Goal: Information Seeking & Learning: Find specific page/section

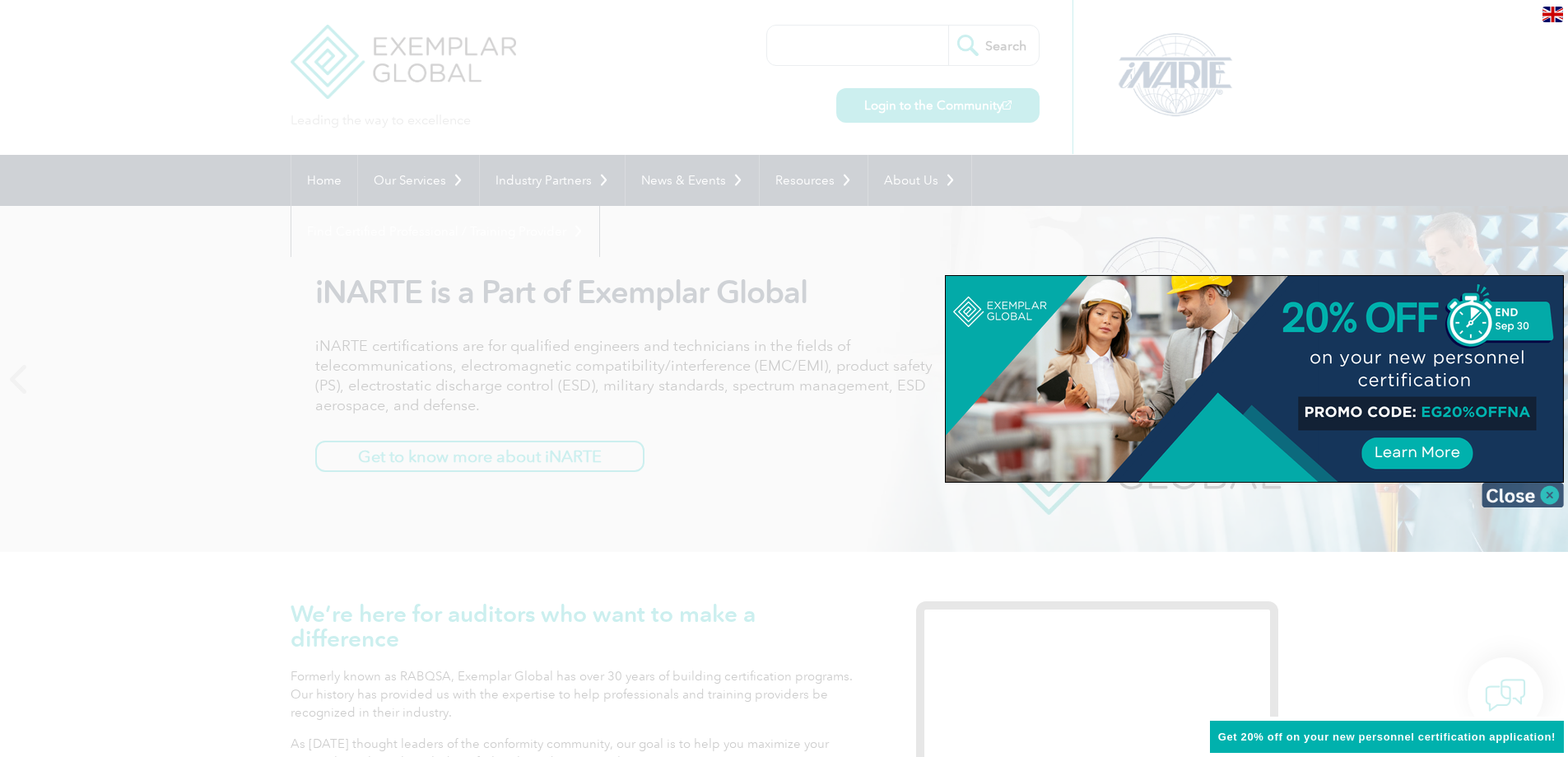
click at [1552, 494] on img at bounding box center [1522, 495] width 82 height 25
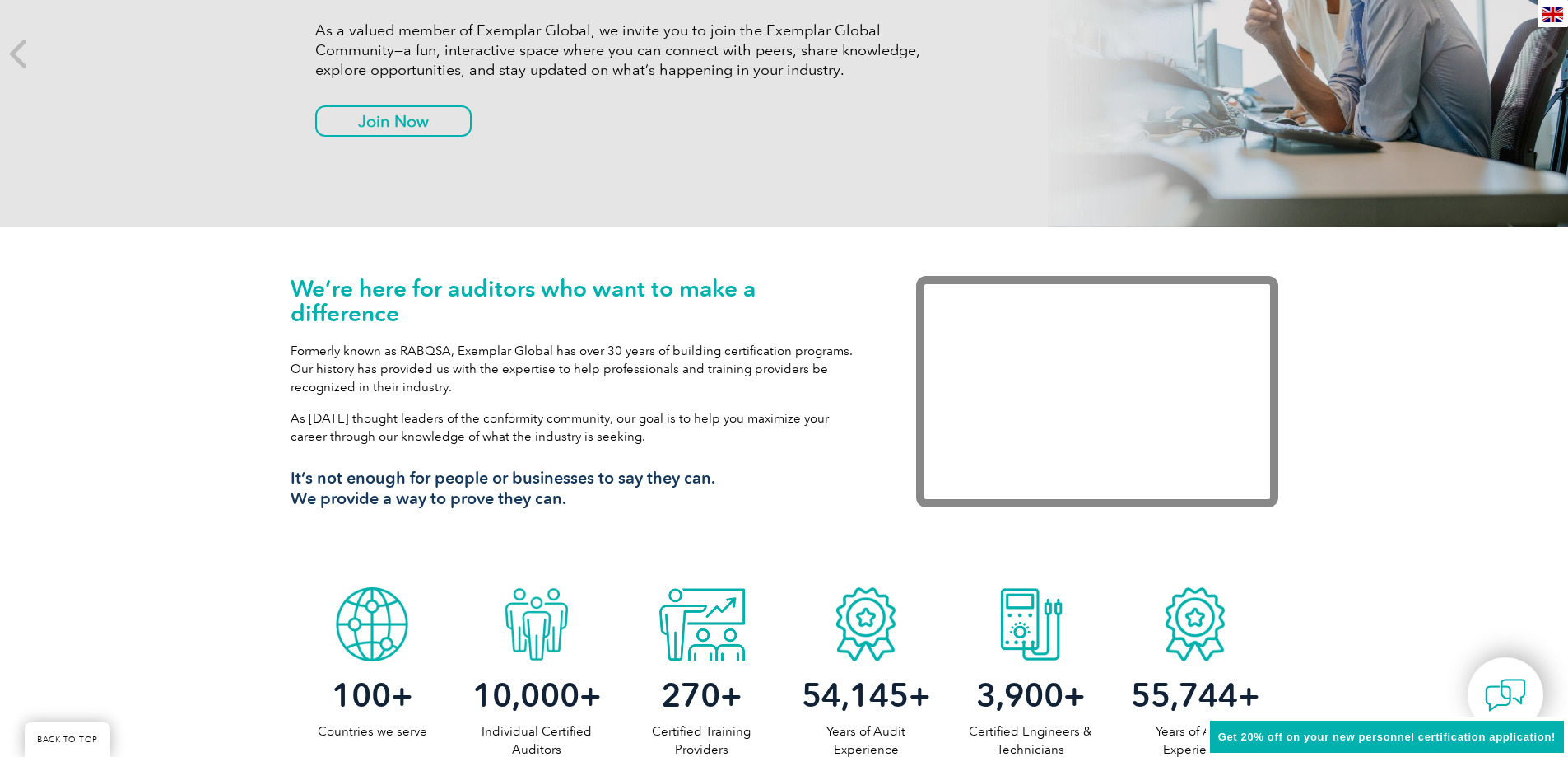
scroll to position [412, 0]
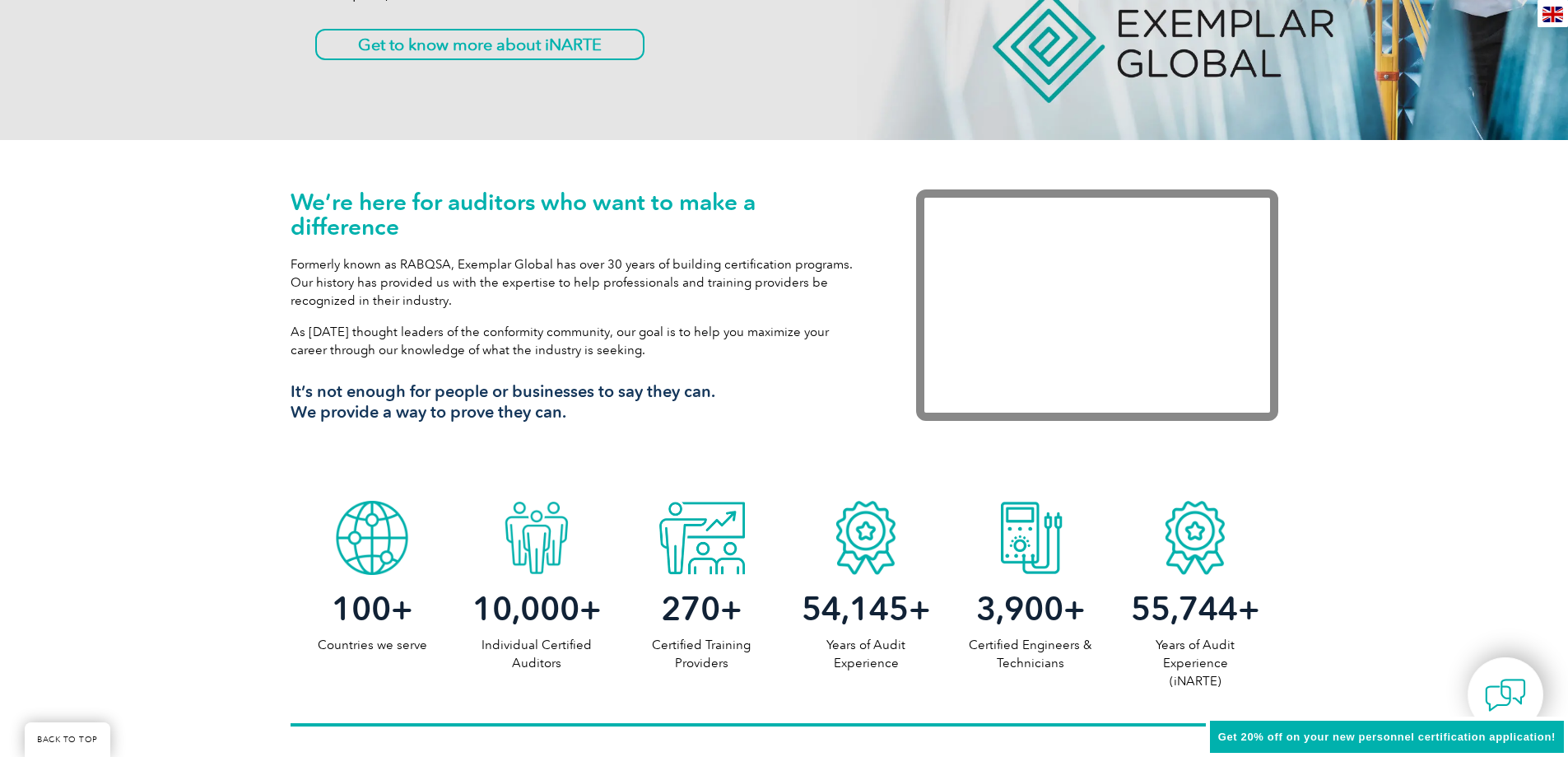
drag, startPoint x: 330, startPoint y: 269, endPoint x: 831, endPoint y: 351, distance: 507.7
click at [831, 351] on div "We’re here for auditors who want to make a difference Formerly known as RABQSA,…" at bounding box center [578, 312] width 576 height 245
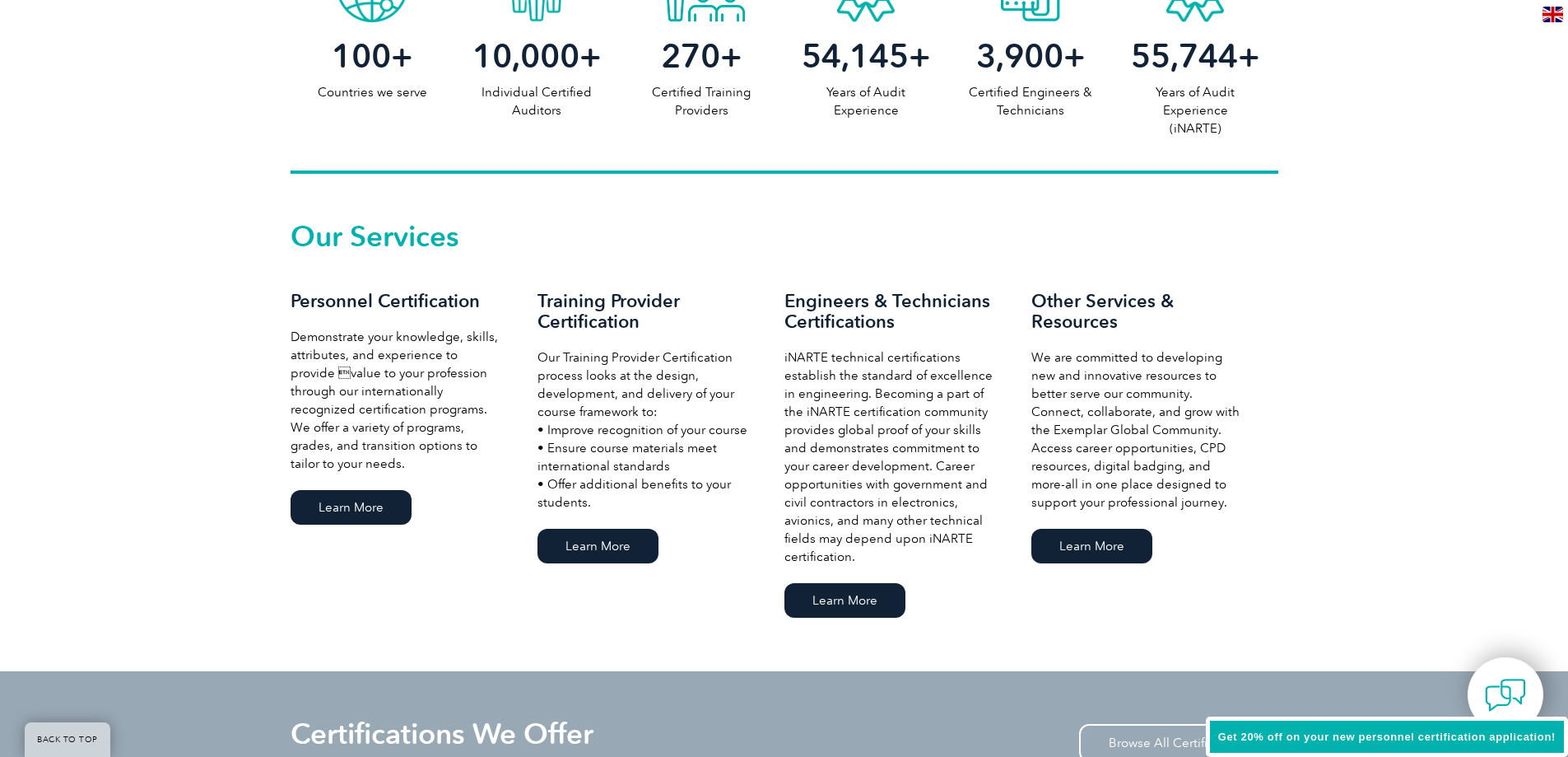
scroll to position [988, 0]
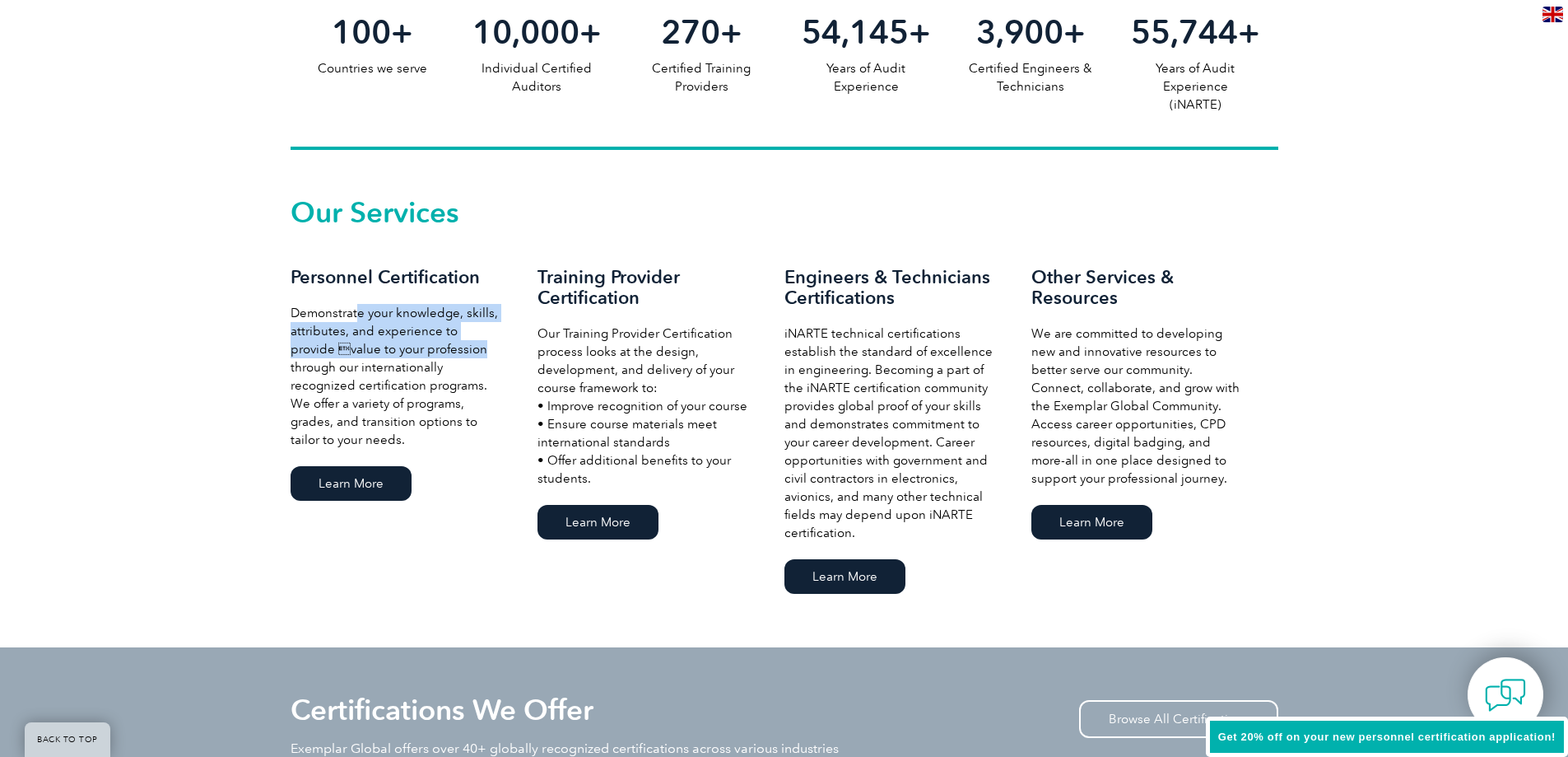
drag, startPoint x: 359, startPoint y: 317, endPoint x: 431, endPoint y: 363, distance: 85.4
click at [431, 363] on p "Demonstrate your knowledge, skills, attributes, and experience to provide valu…" at bounding box center [397, 376] width 214 height 145
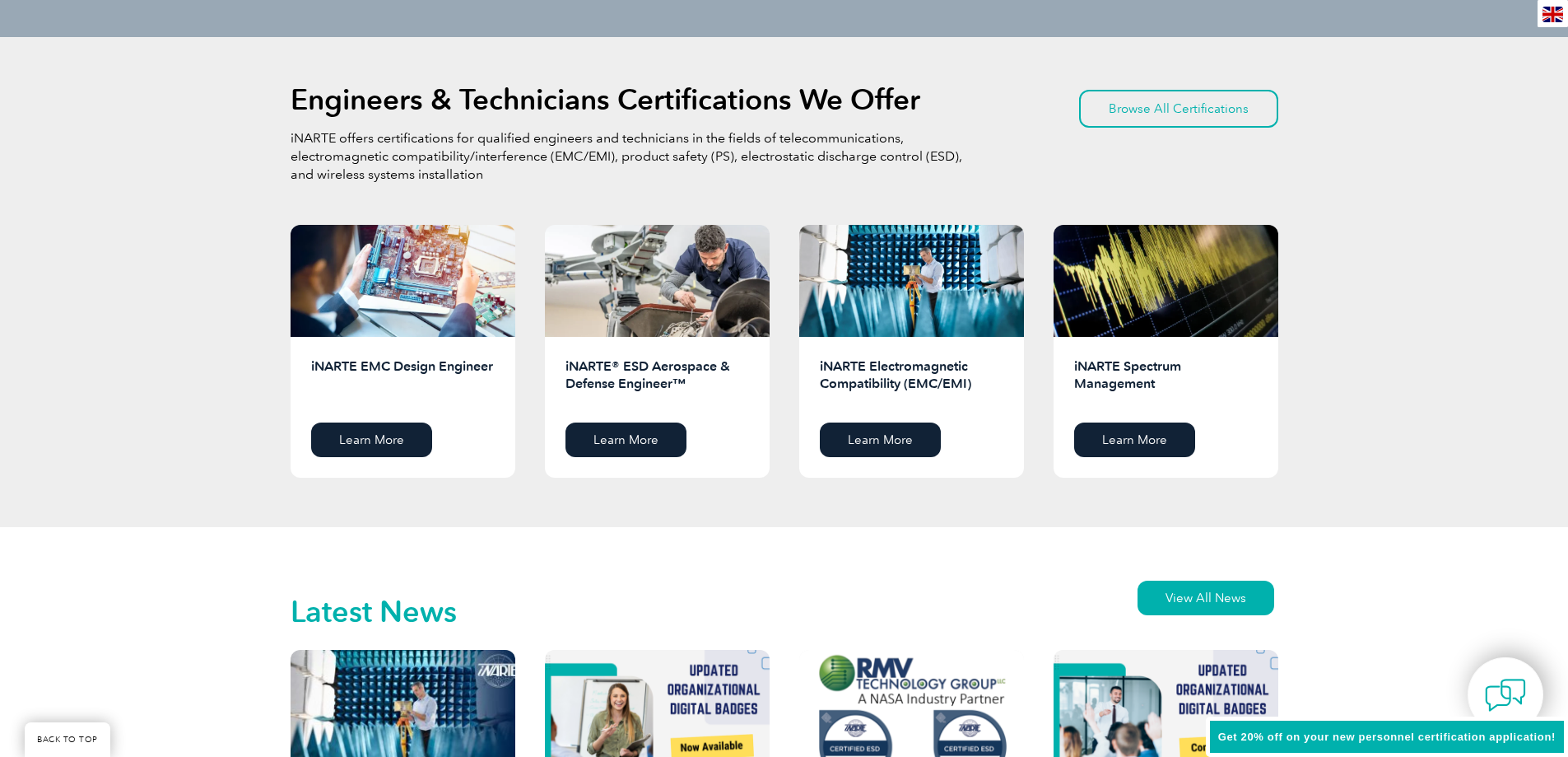
scroll to position [1729, 0]
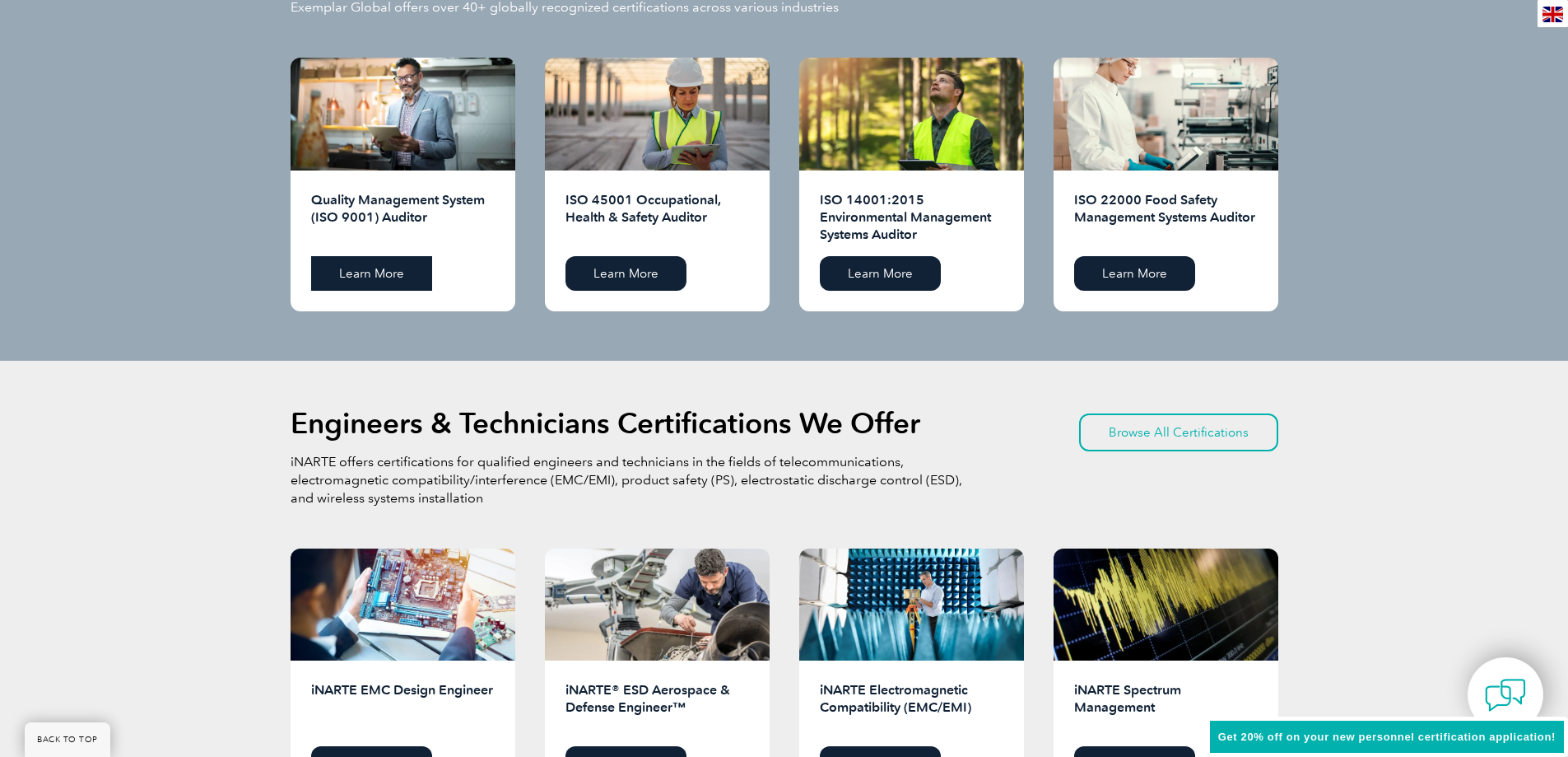
click at [389, 268] on link "Learn More" at bounding box center [371, 273] width 121 height 34
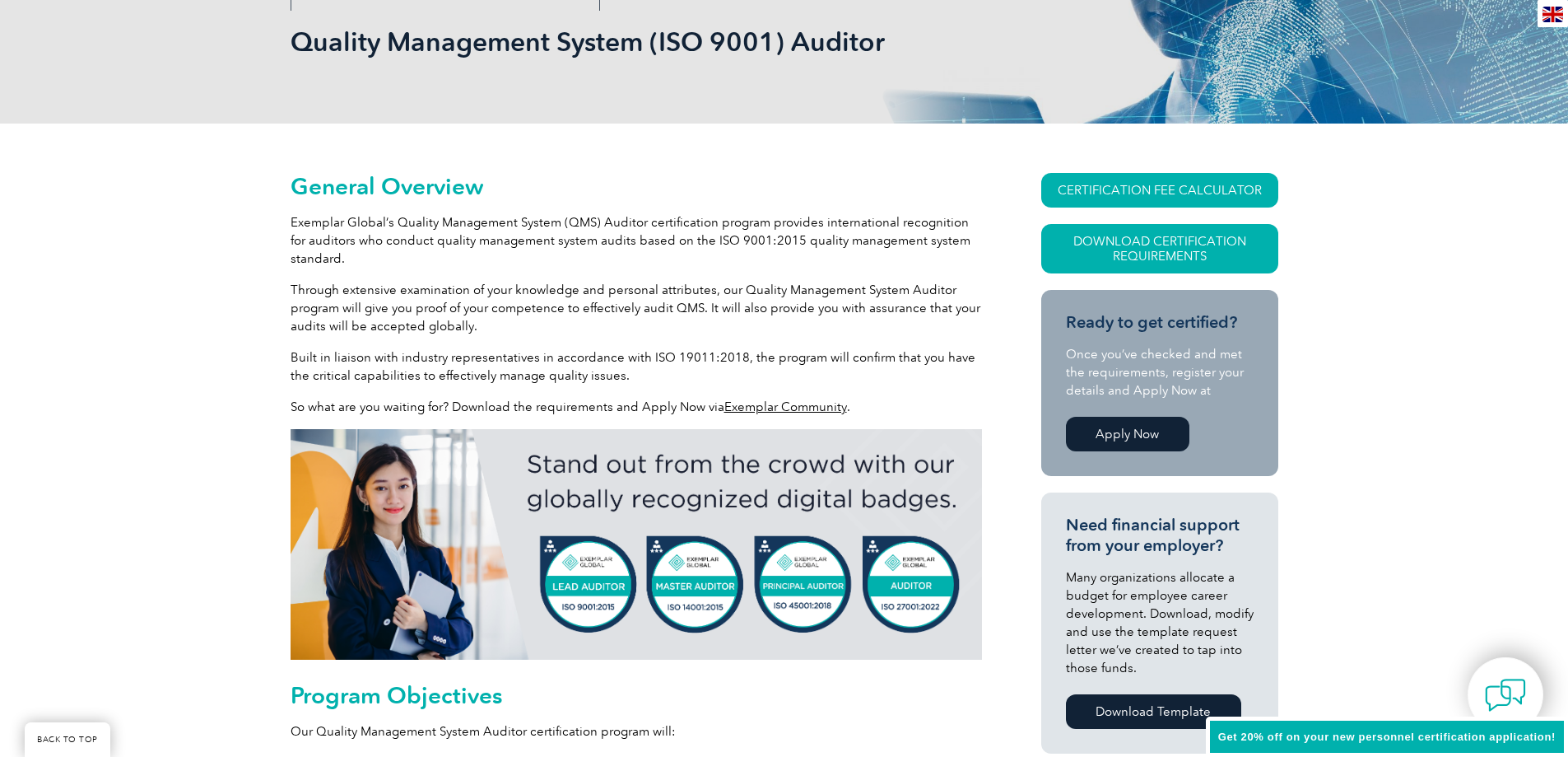
scroll to position [247, 0]
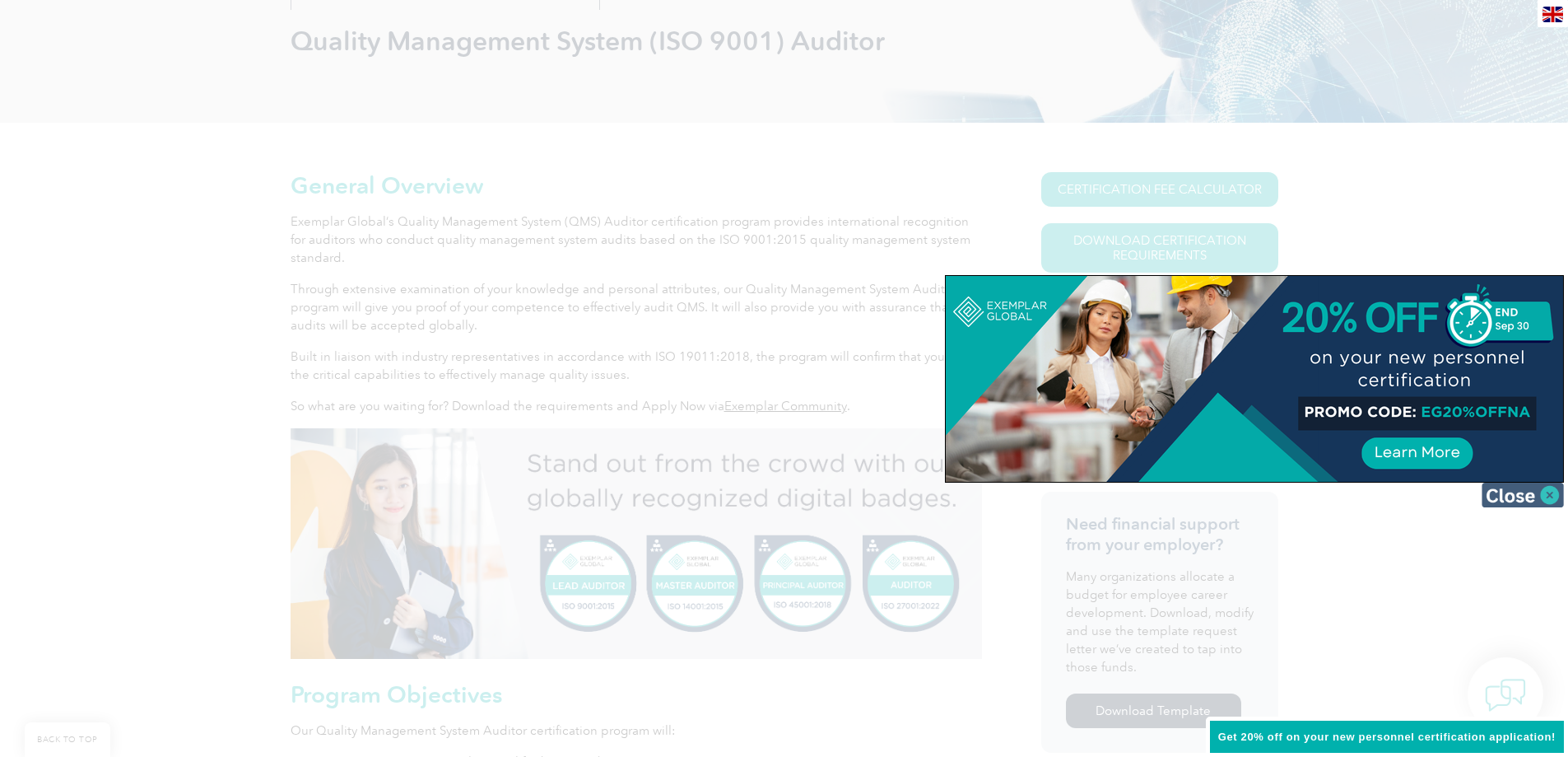
click at [1551, 498] on img at bounding box center [1522, 495] width 82 height 25
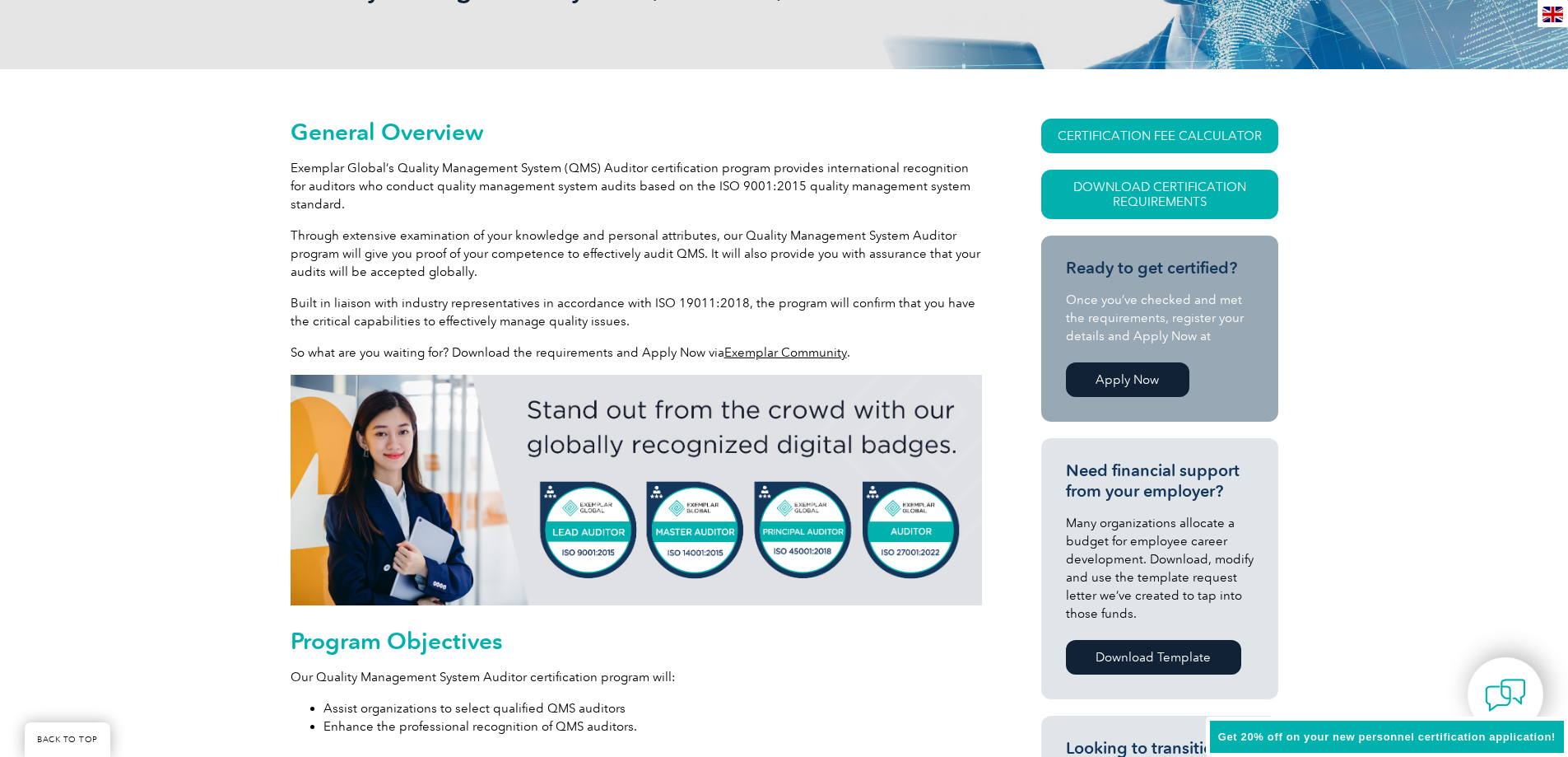
scroll to position [329, 0]
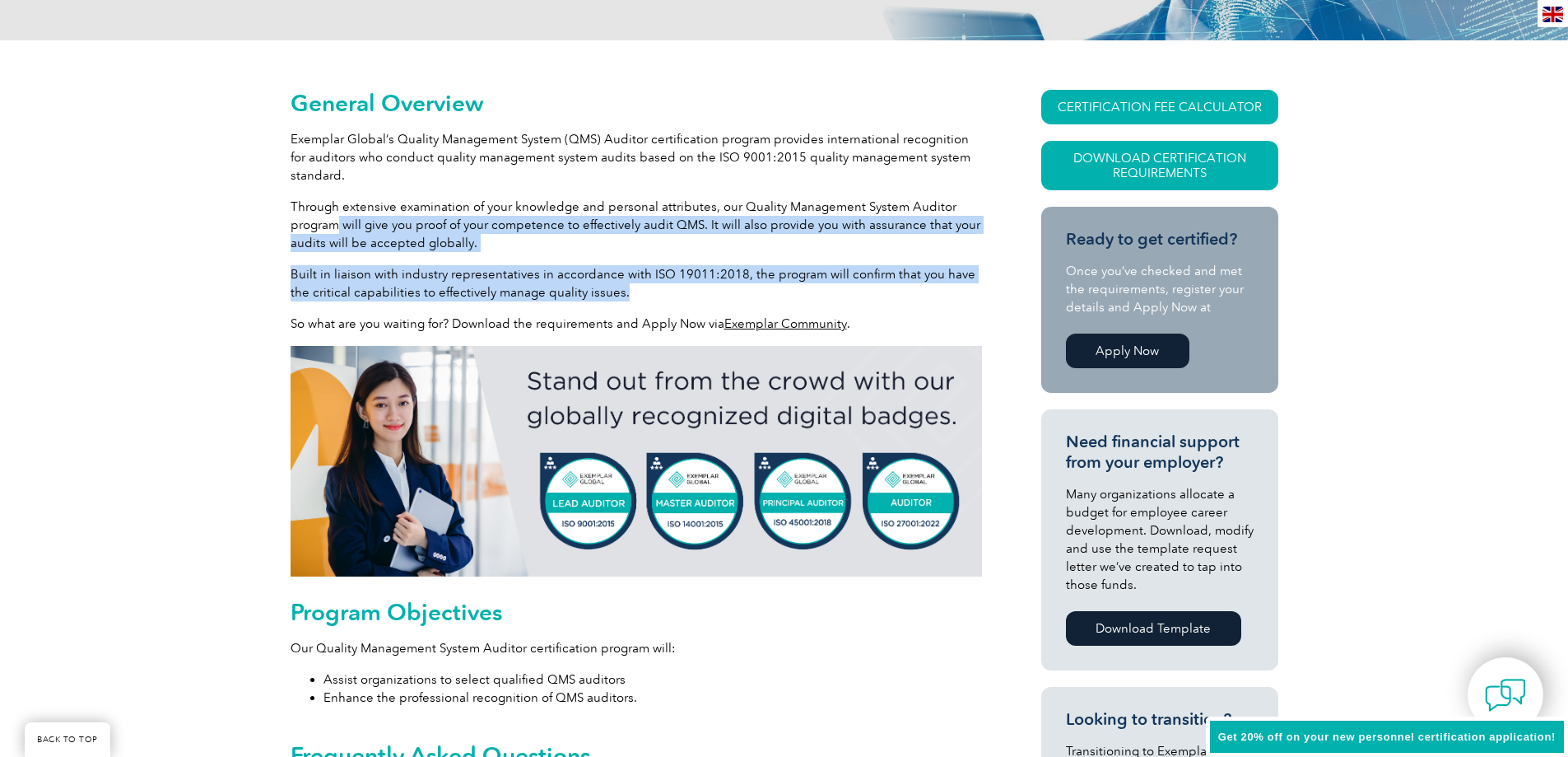
drag, startPoint x: 361, startPoint y: 227, endPoint x: 925, endPoint y: 284, distance: 566.9
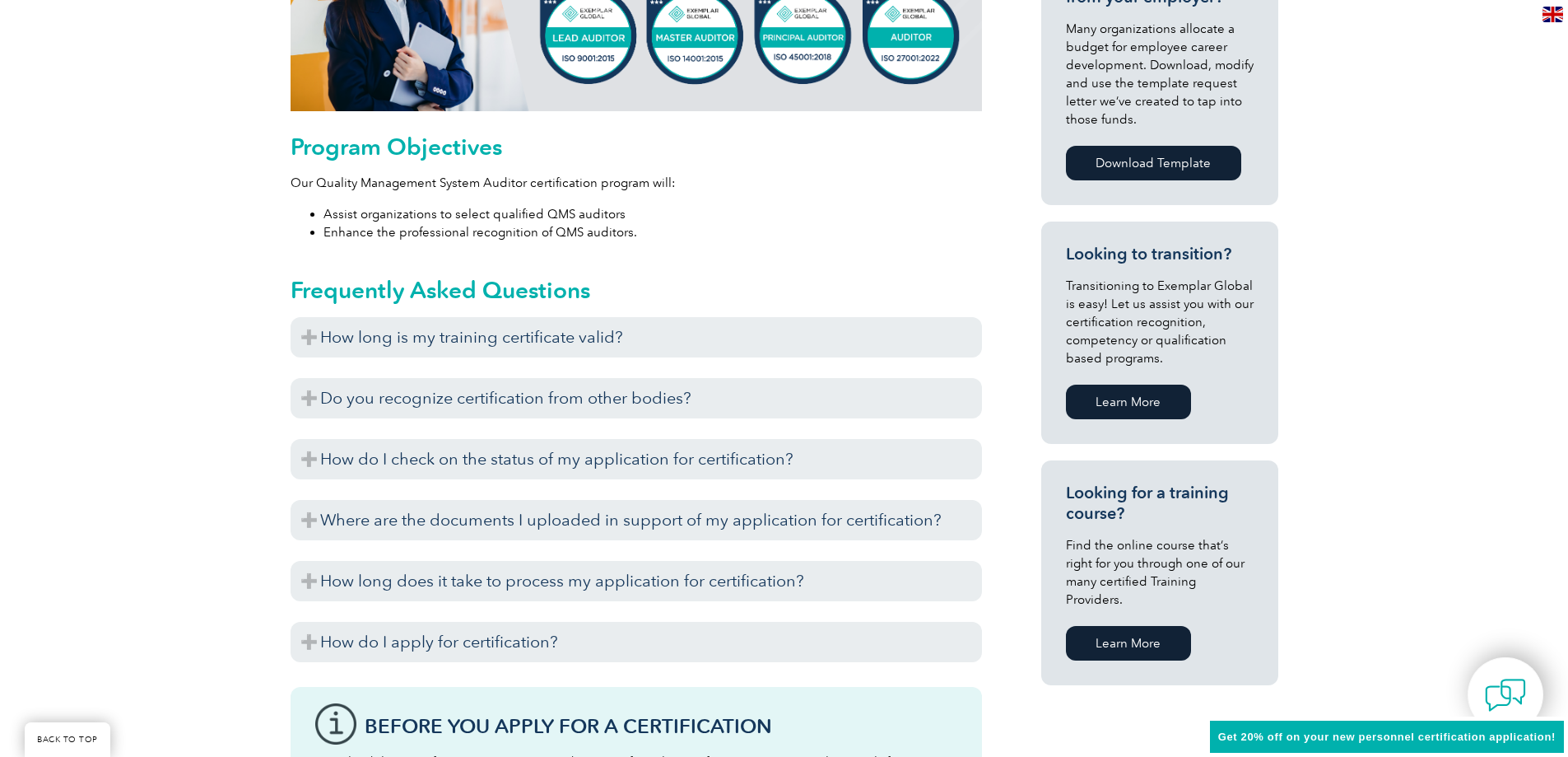
scroll to position [824, 0]
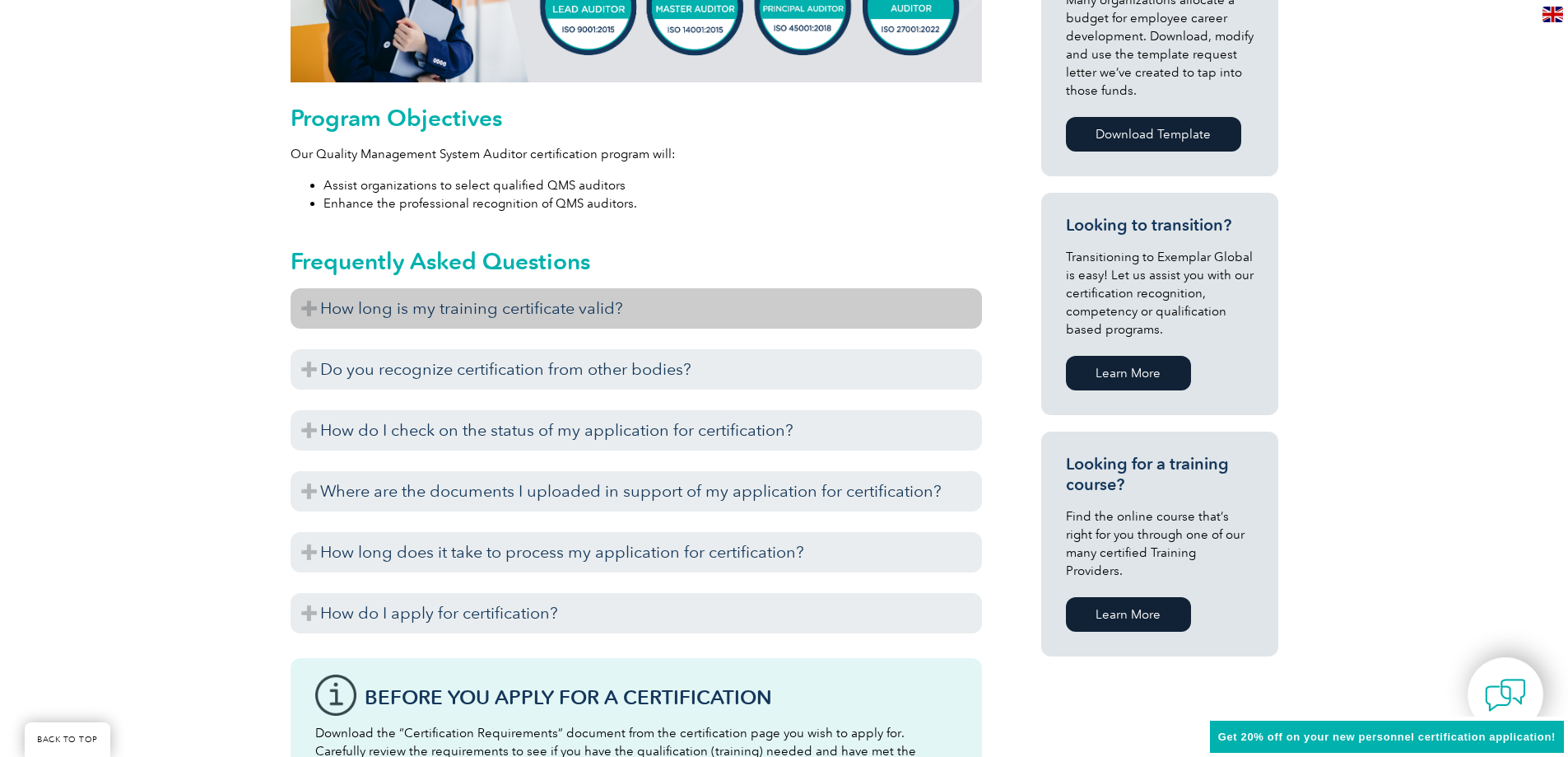
click at [310, 307] on h3 "How long is my training certificate valid?" at bounding box center [637, 308] width 692 height 40
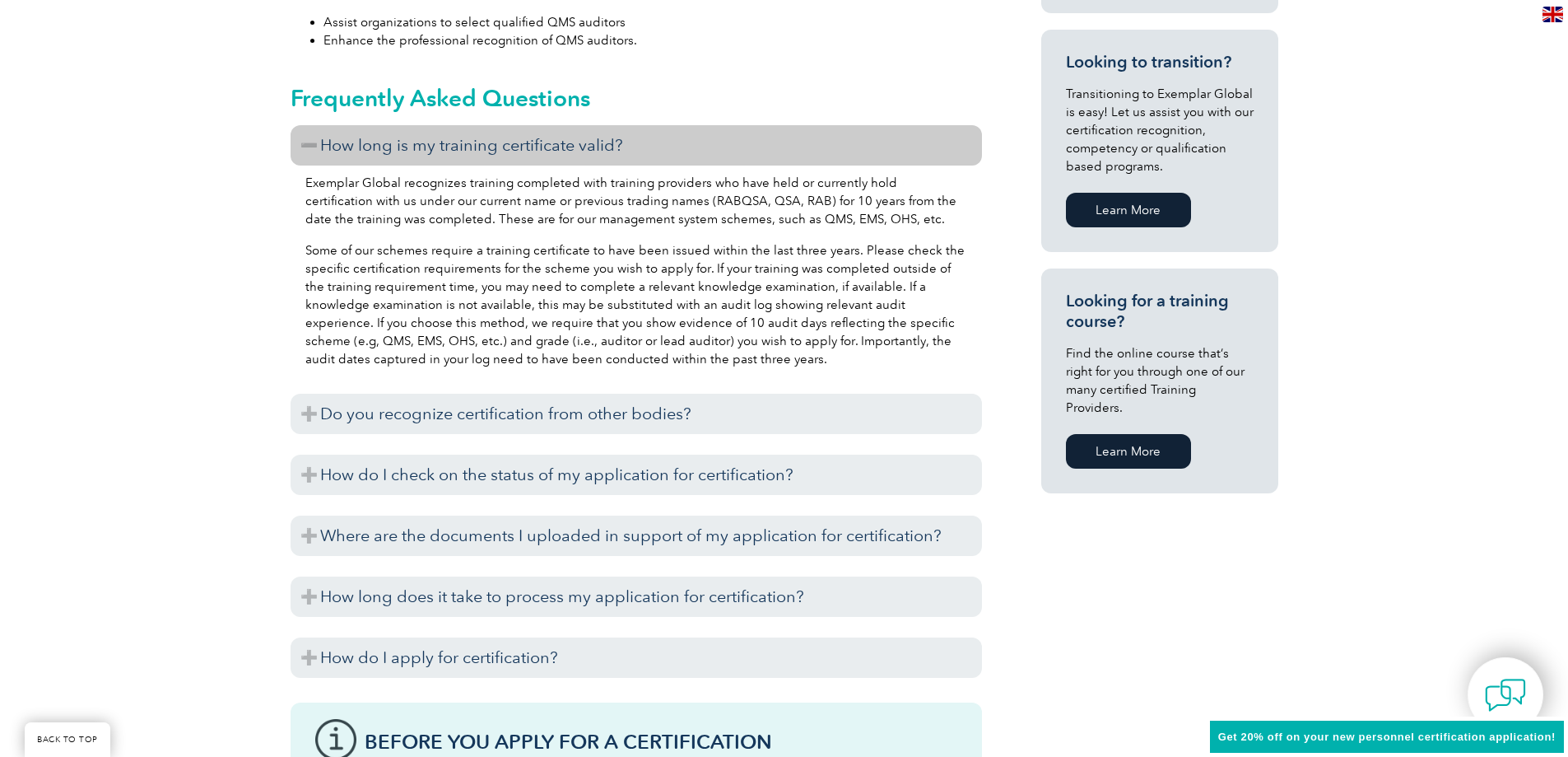
scroll to position [988, 0]
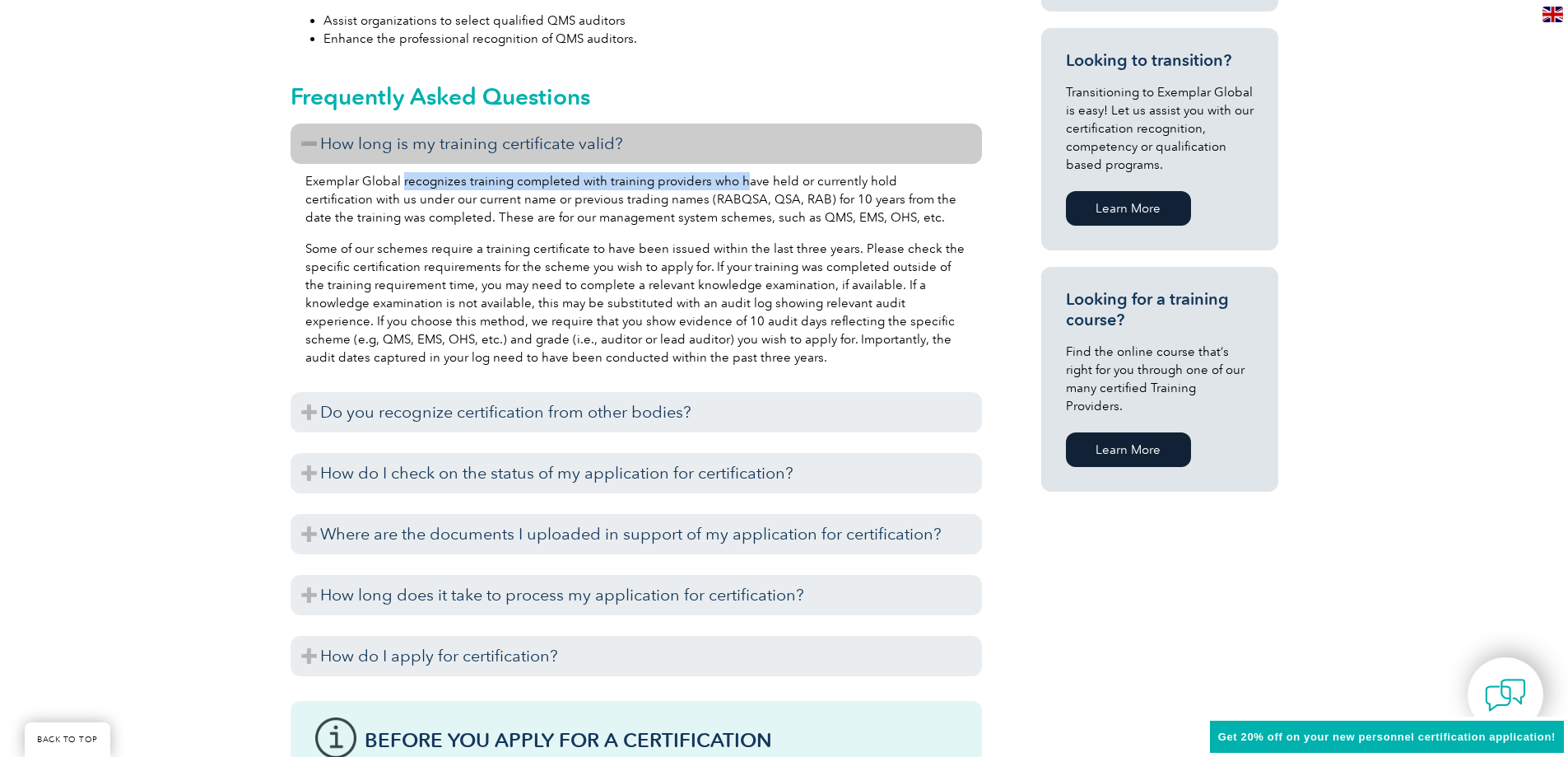
drag, startPoint x: 402, startPoint y: 182, endPoint x: 738, endPoint y: 184, distance: 336.0
click at [738, 184] on p "Exemplar Global recognizes training completed with training providers who have …" at bounding box center [636, 198] width 662 height 54
click at [748, 184] on p "Exemplar Global recognizes training completed with training providers who have …" at bounding box center [636, 198] width 662 height 54
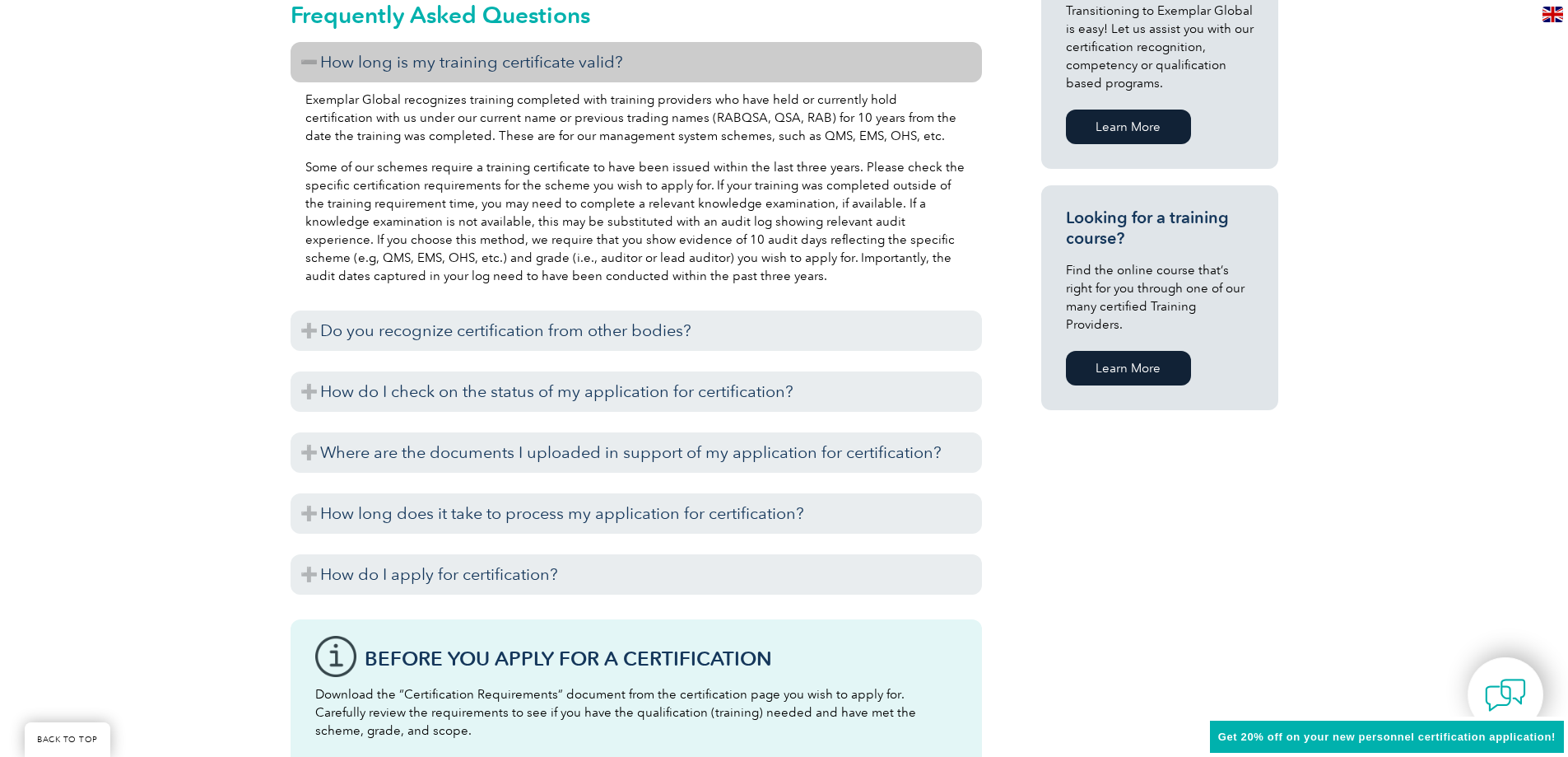
scroll to position [1070, 0]
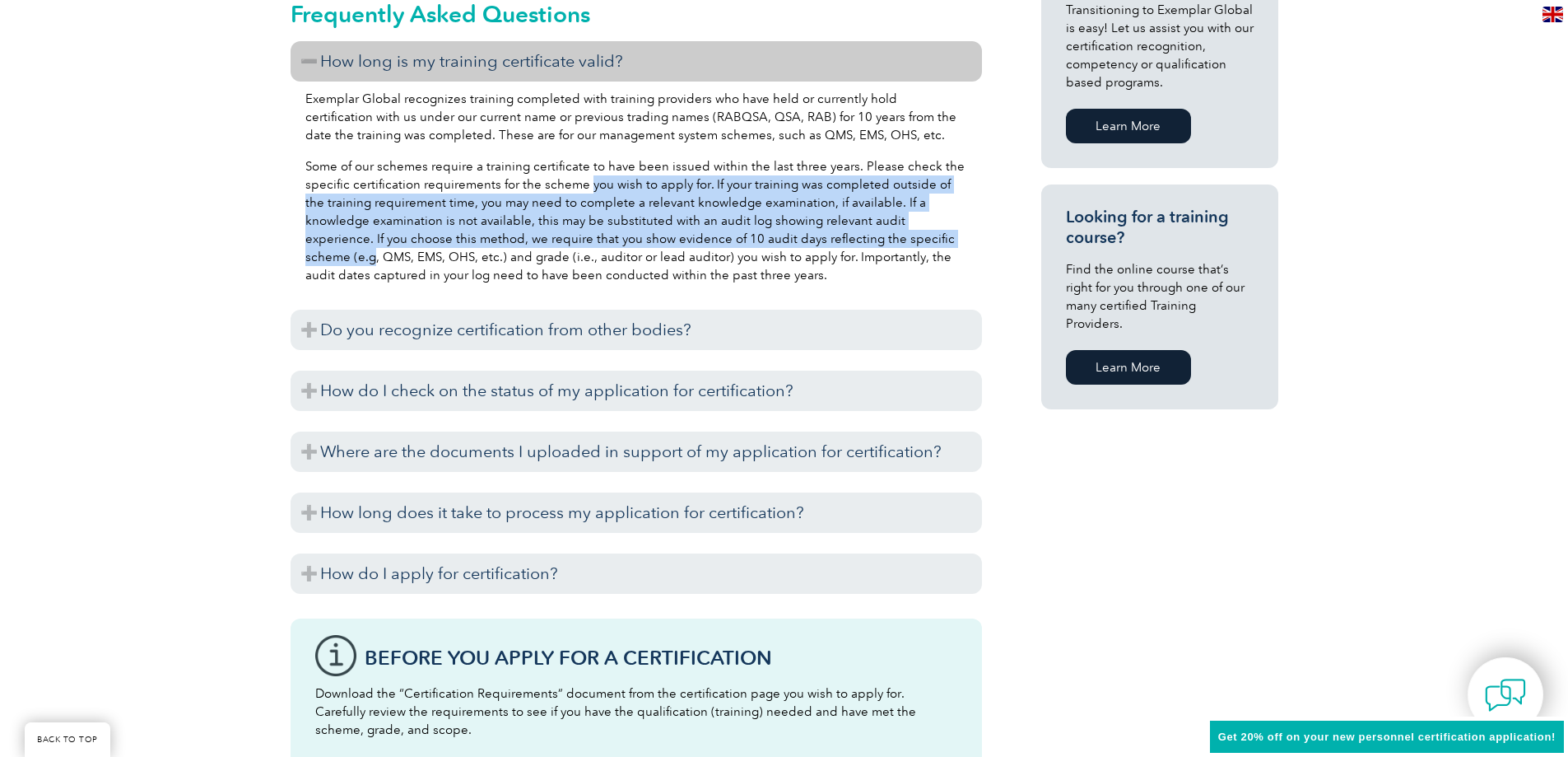
drag, startPoint x: 583, startPoint y: 178, endPoint x: 838, endPoint y: 293, distance: 279.7
click at [894, 238] on p "Some of our schemes require a training certificate to have been issued within t…" at bounding box center [636, 221] width 662 height 127
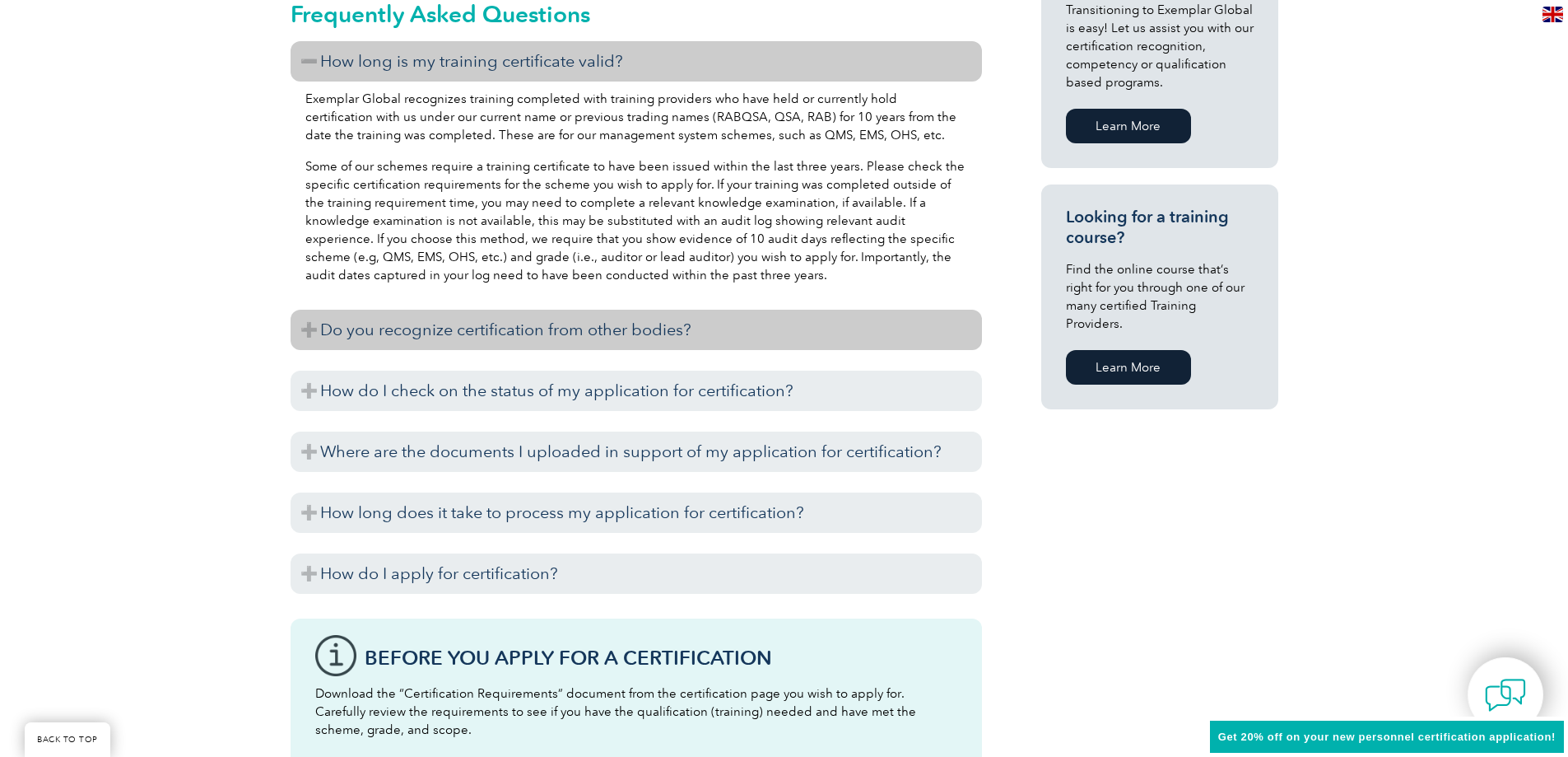
click at [767, 328] on h3 "Do you recognize certification from other bodies?" at bounding box center [637, 329] width 692 height 40
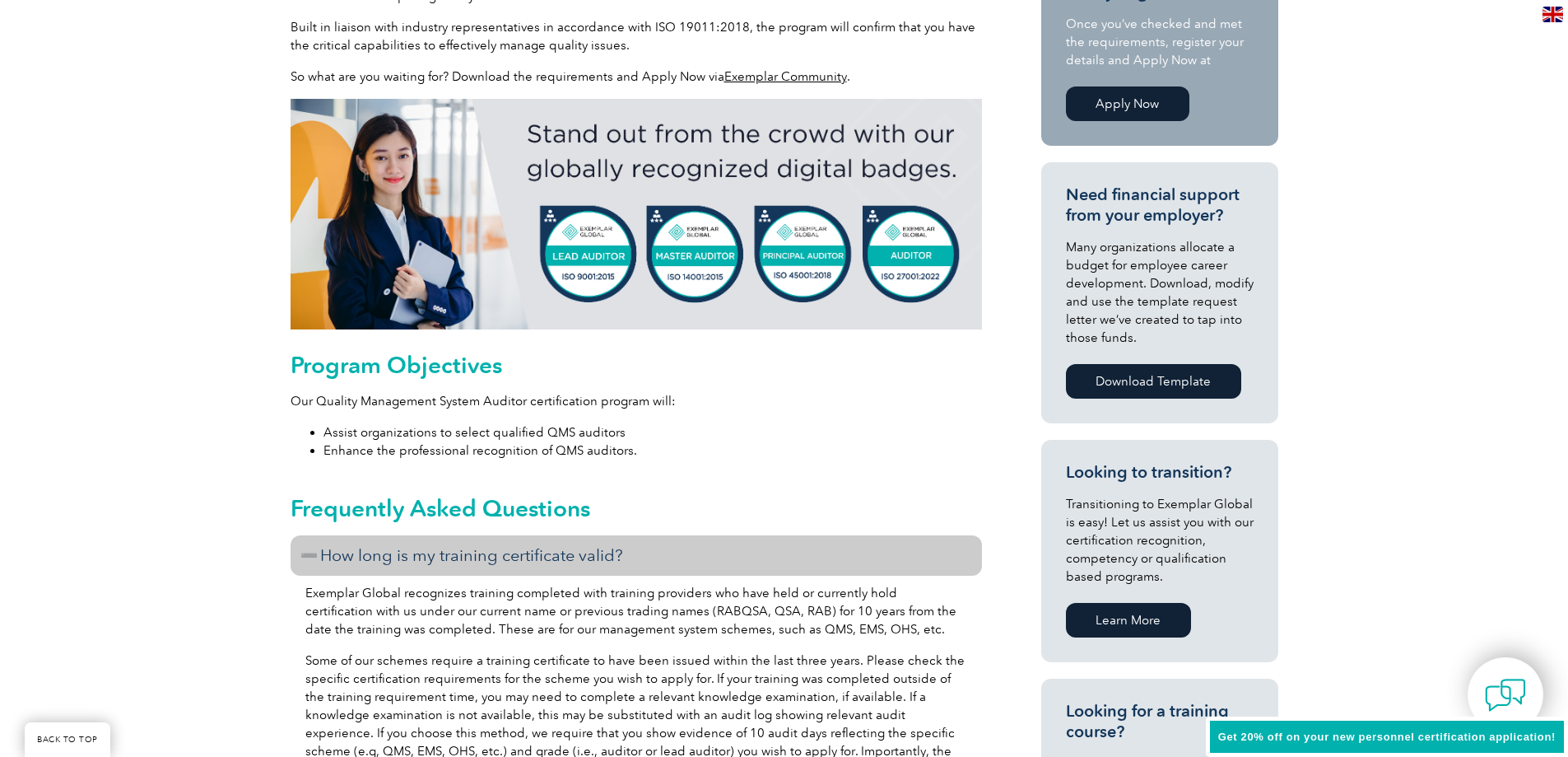
scroll to position [0, 0]
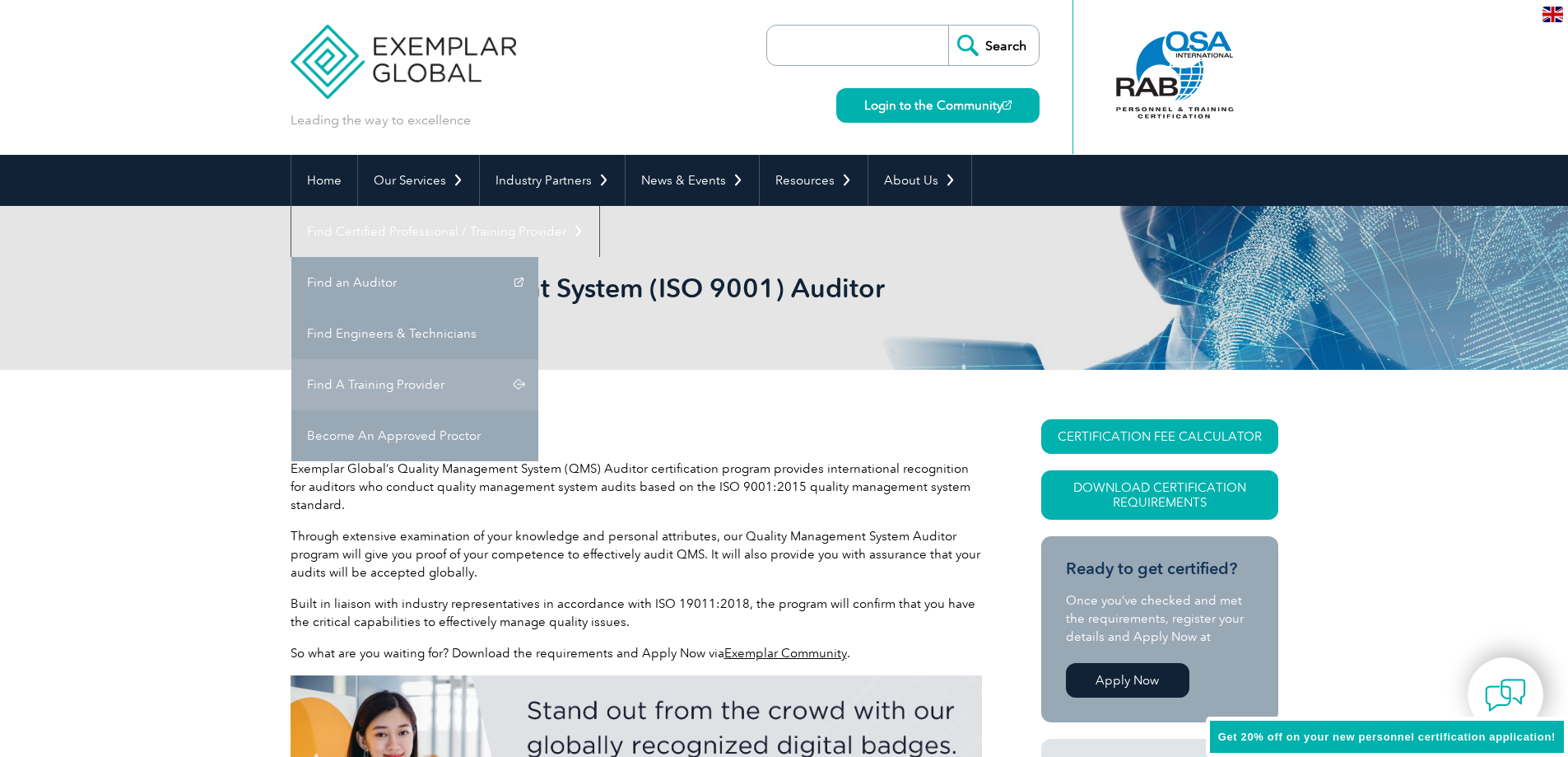
click at [538, 359] on link "Find A Training Provider" at bounding box center [415, 384] width 247 height 51
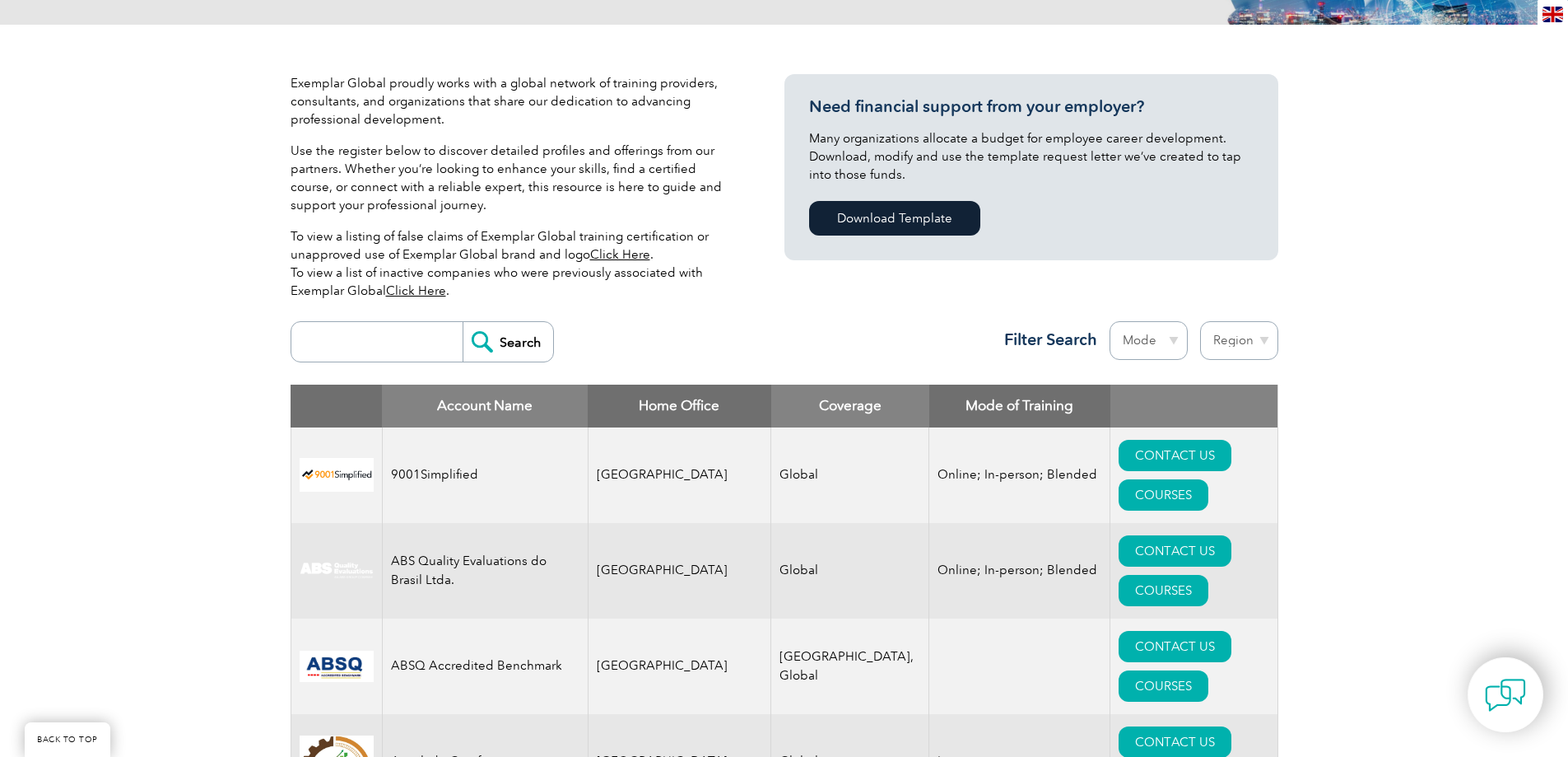
scroll to position [659, 0]
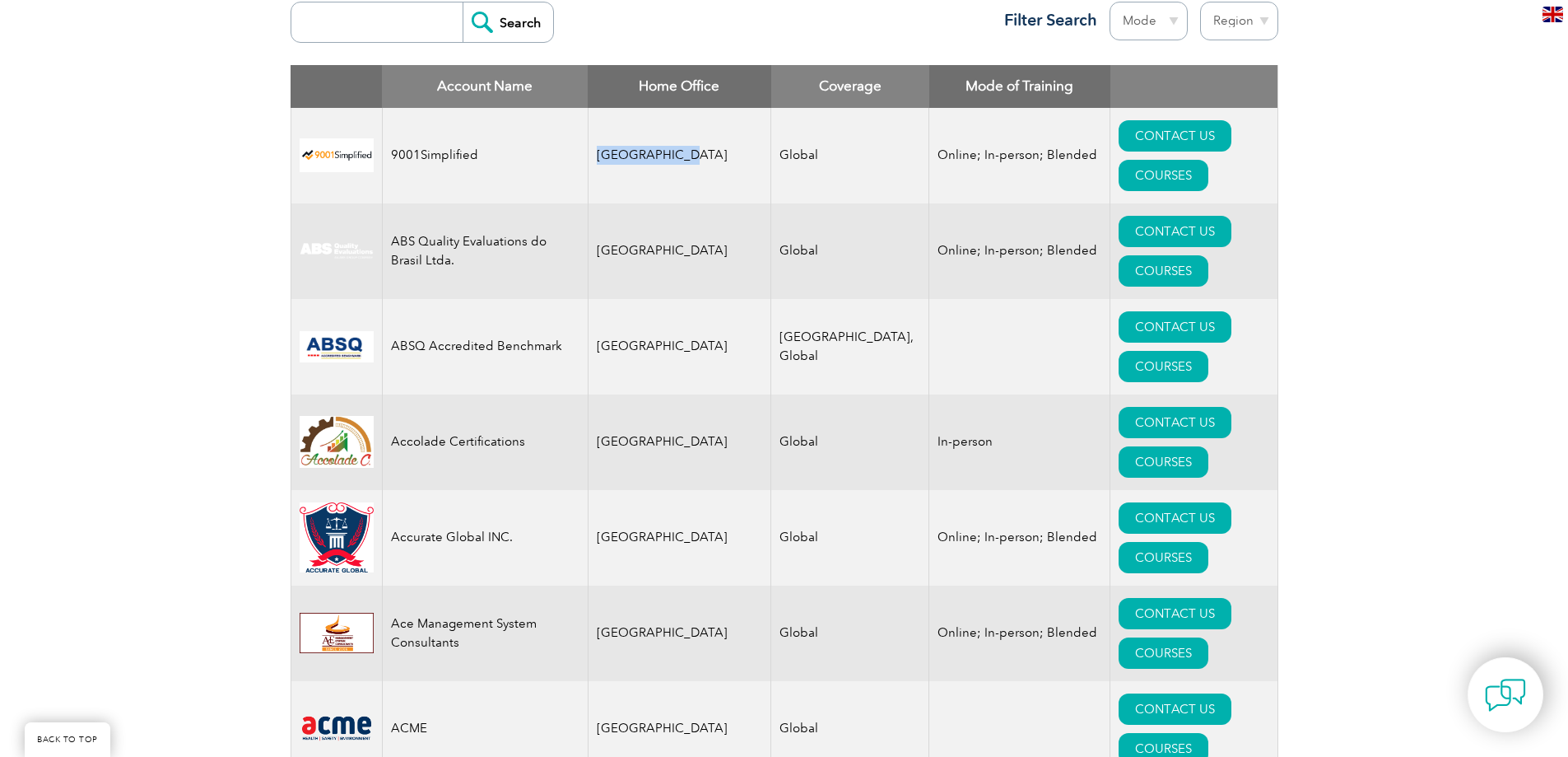
drag, startPoint x: 671, startPoint y: 133, endPoint x: 588, endPoint y: 131, distance: 83.0
click at [588, 131] on td "[GEOGRAPHIC_DATA]" at bounding box center [679, 155] width 183 height 96
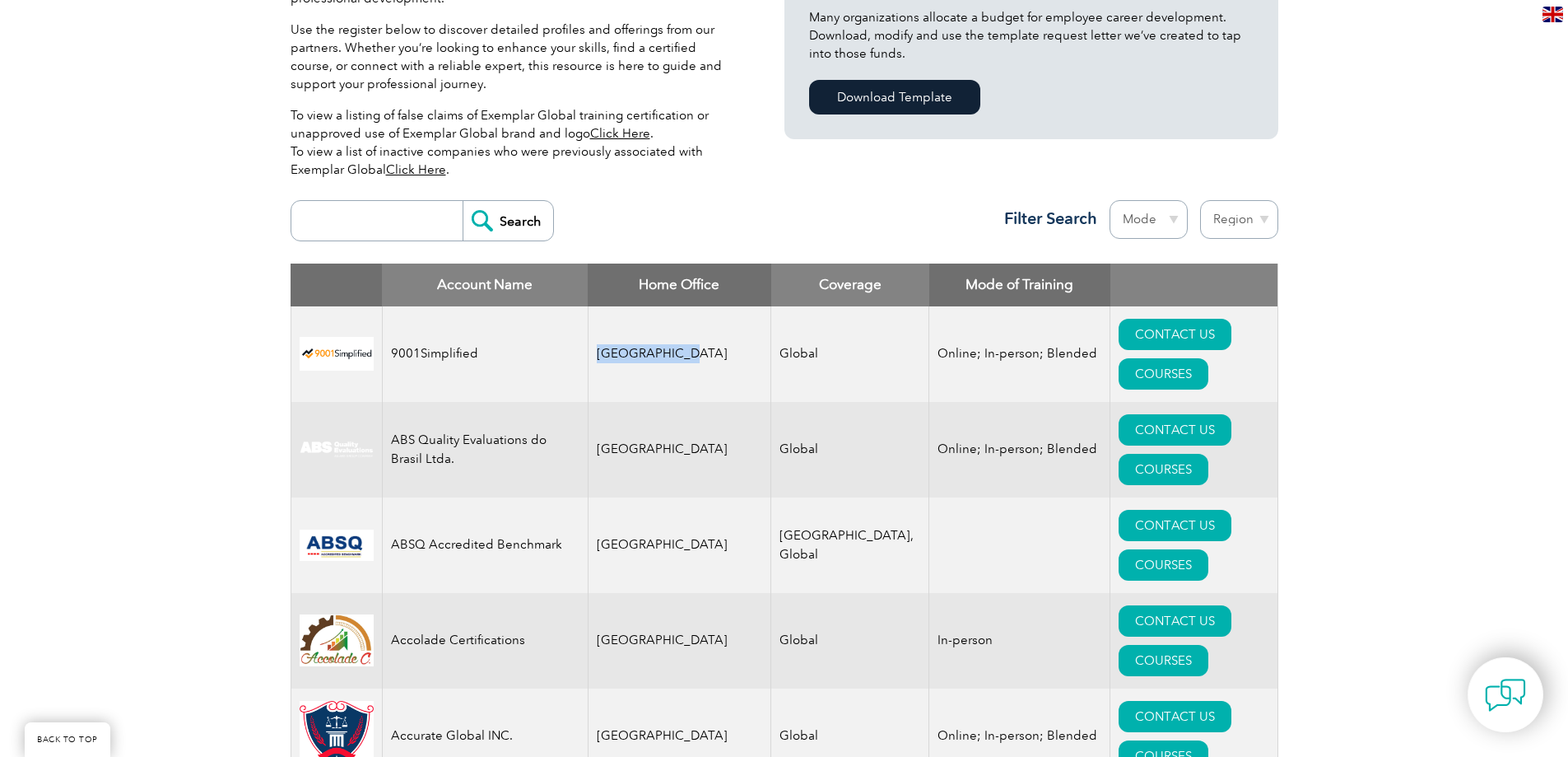
scroll to position [412, 0]
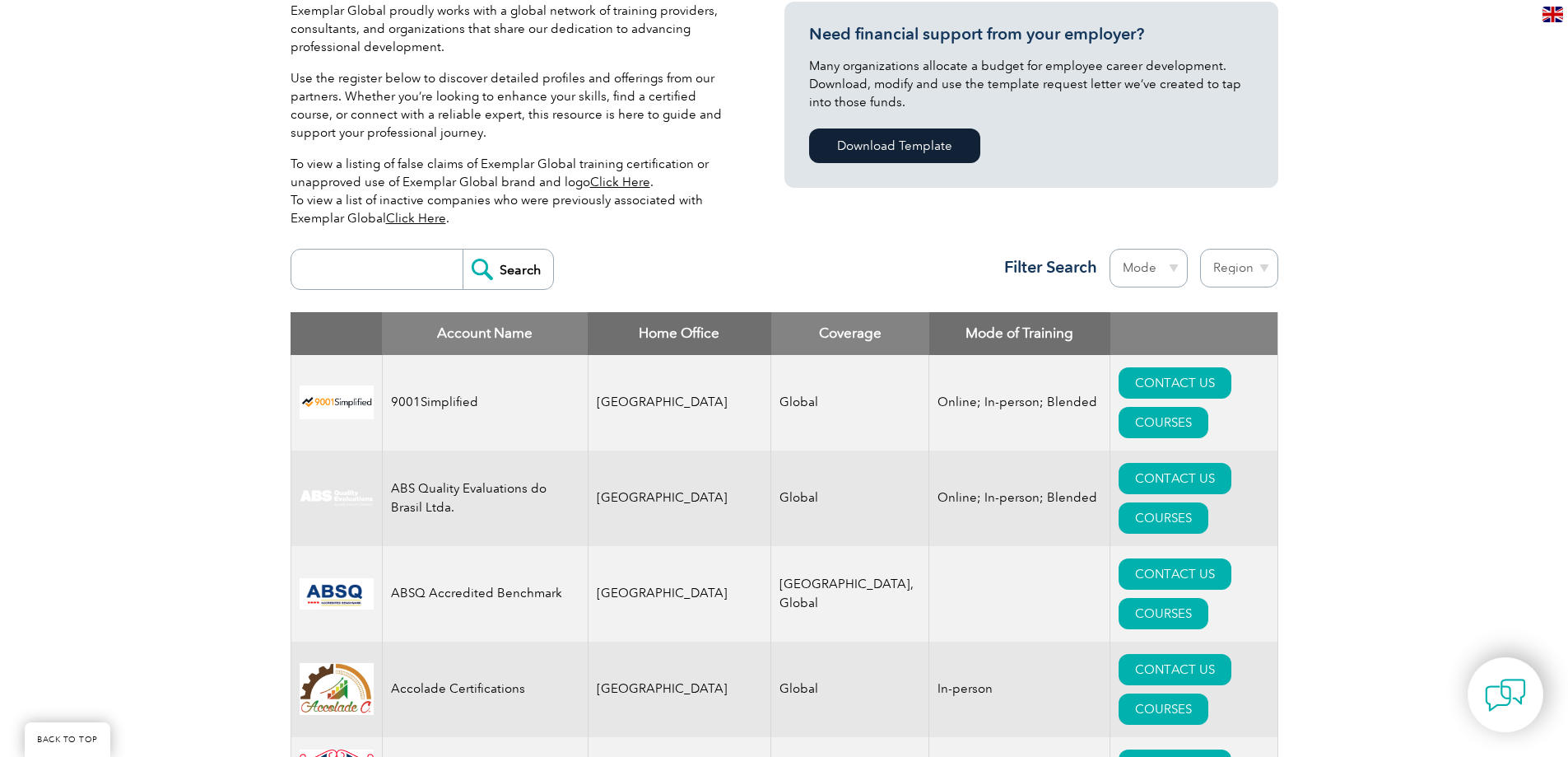
click at [336, 270] on input "search" at bounding box center [382, 268] width 163 height 39
drag, startPoint x: 677, startPoint y: 383, endPoint x: 585, endPoint y: 384, distance: 92.0
click at [585, 384] on tr "9001Simplified United States Global Online; In-person; Blended CONTACT US COURS…" at bounding box center [784, 403] width 986 height 96
copy tr "[GEOGRAPHIC_DATA]"
click at [346, 273] on input "search" at bounding box center [382, 268] width 163 height 39
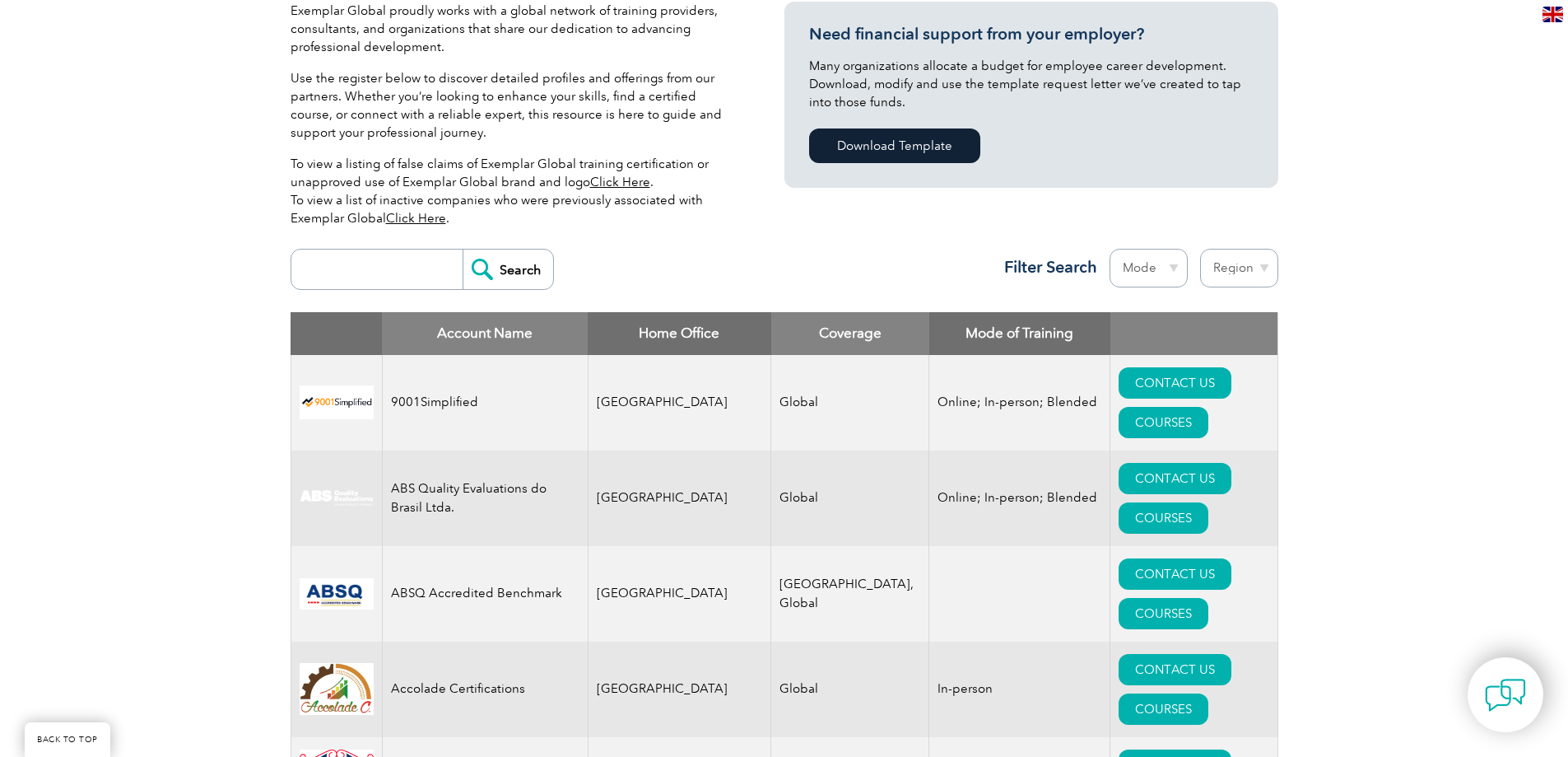
paste input "[GEOGRAPHIC_DATA]"
type input "[GEOGRAPHIC_DATA]"
click at [482, 272] on input "Search" at bounding box center [507, 268] width 91 height 39
click at [1234, 263] on select "Region Australia Bahrain Bangladesh Brazil Canada Colombia Dominican Republic E…" at bounding box center [1239, 268] width 78 height 38
select select "[GEOGRAPHIC_DATA]"
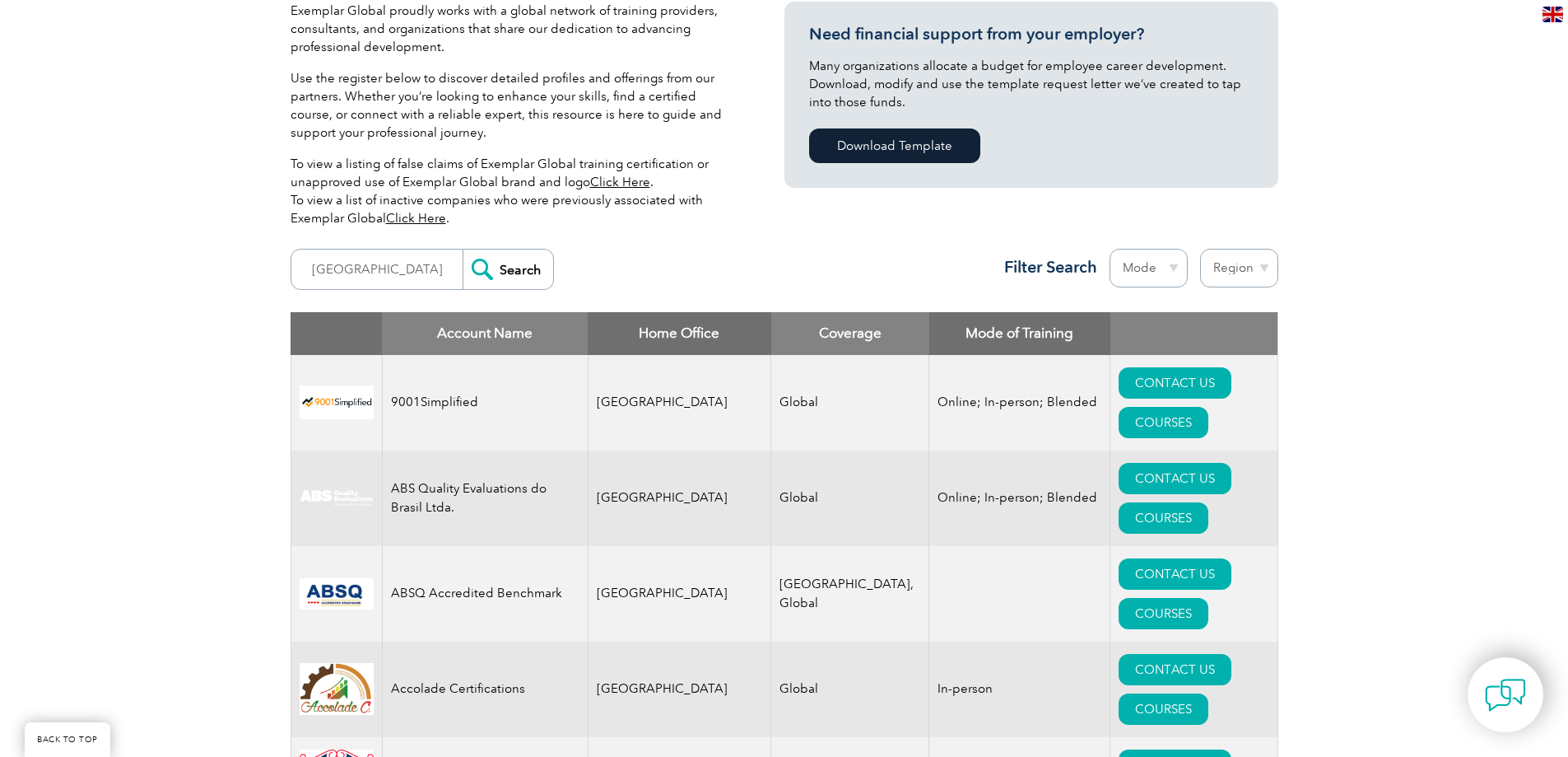
click at [1200, 248] on select "Region Australia Bahrain Bangladesh Brazil Canada Colombia Dominican Republic E…" at bounding box center [1239, 268] width 78 height 38
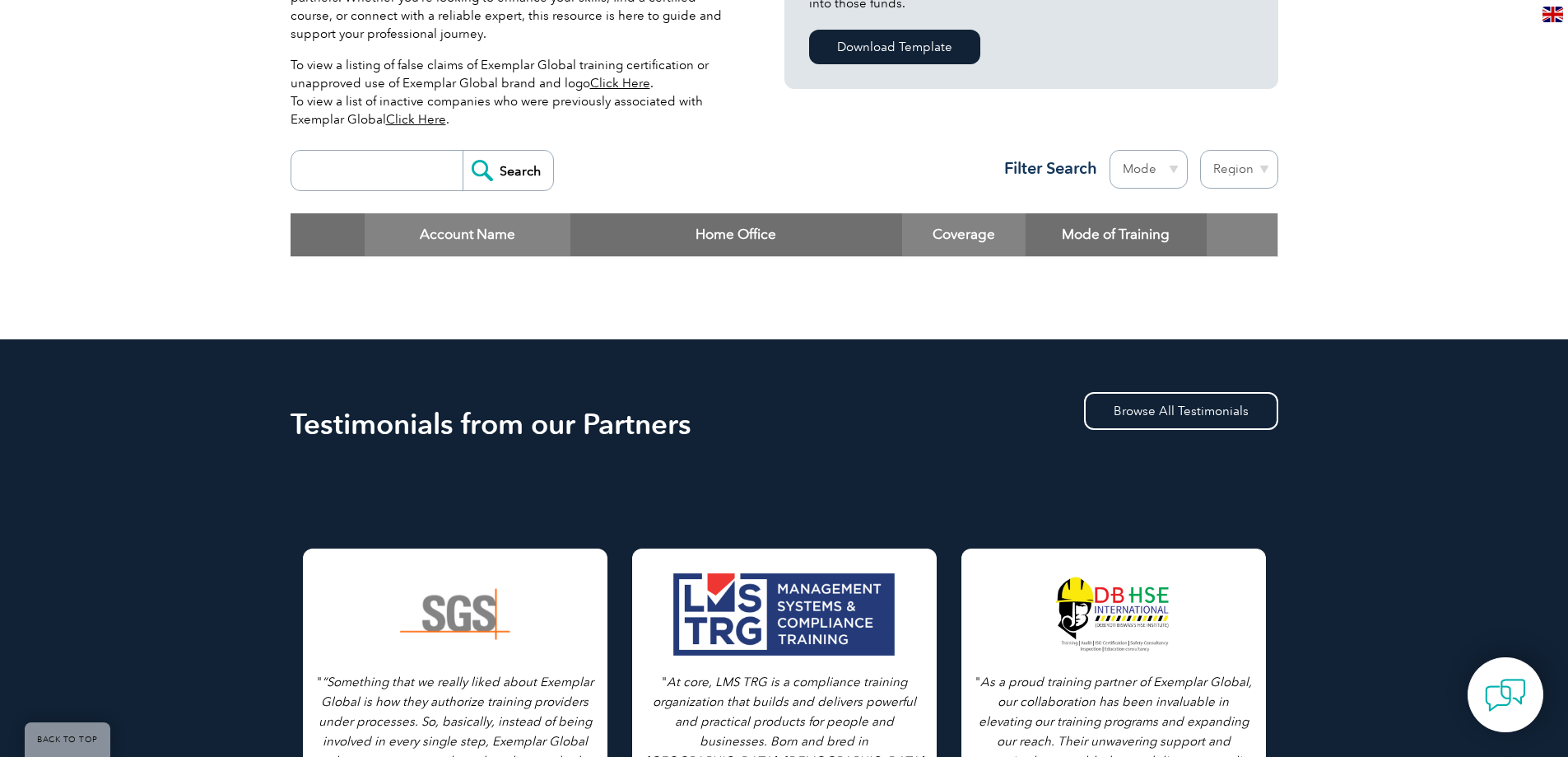
scroll to position [576, 0]
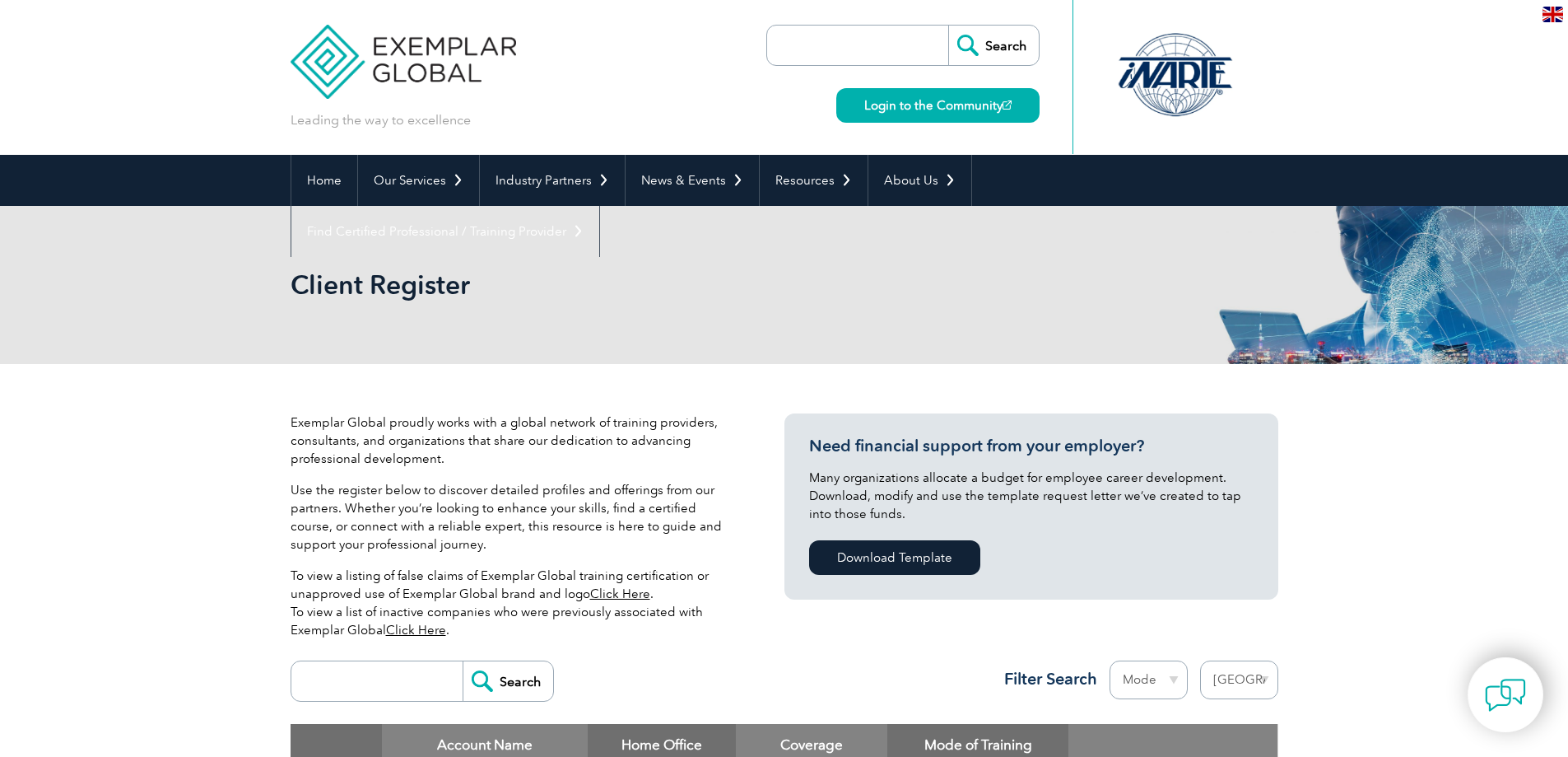
select select "[GEOGRAPHIC_DATA]"
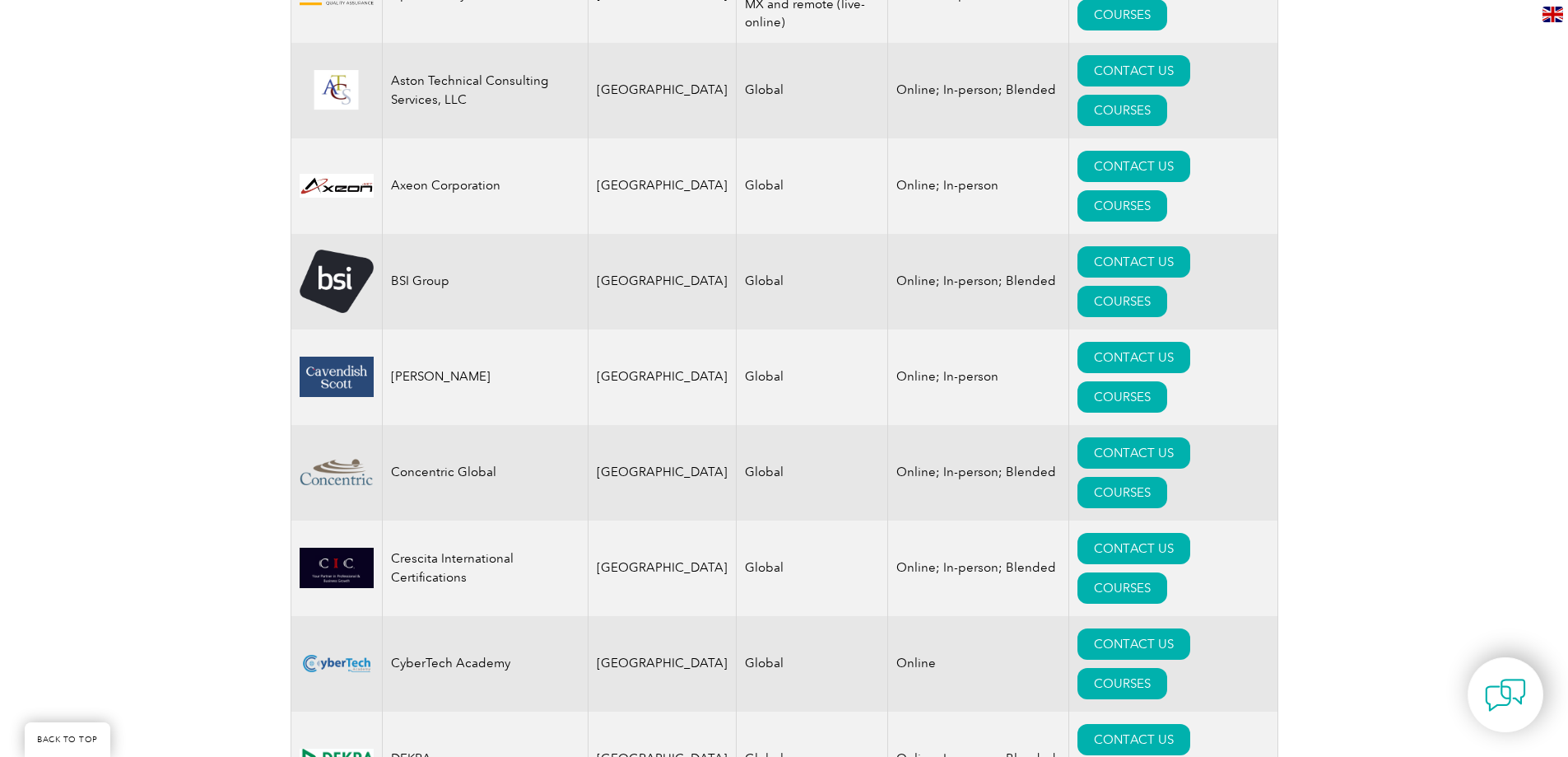
scroll to position [1236, 0]
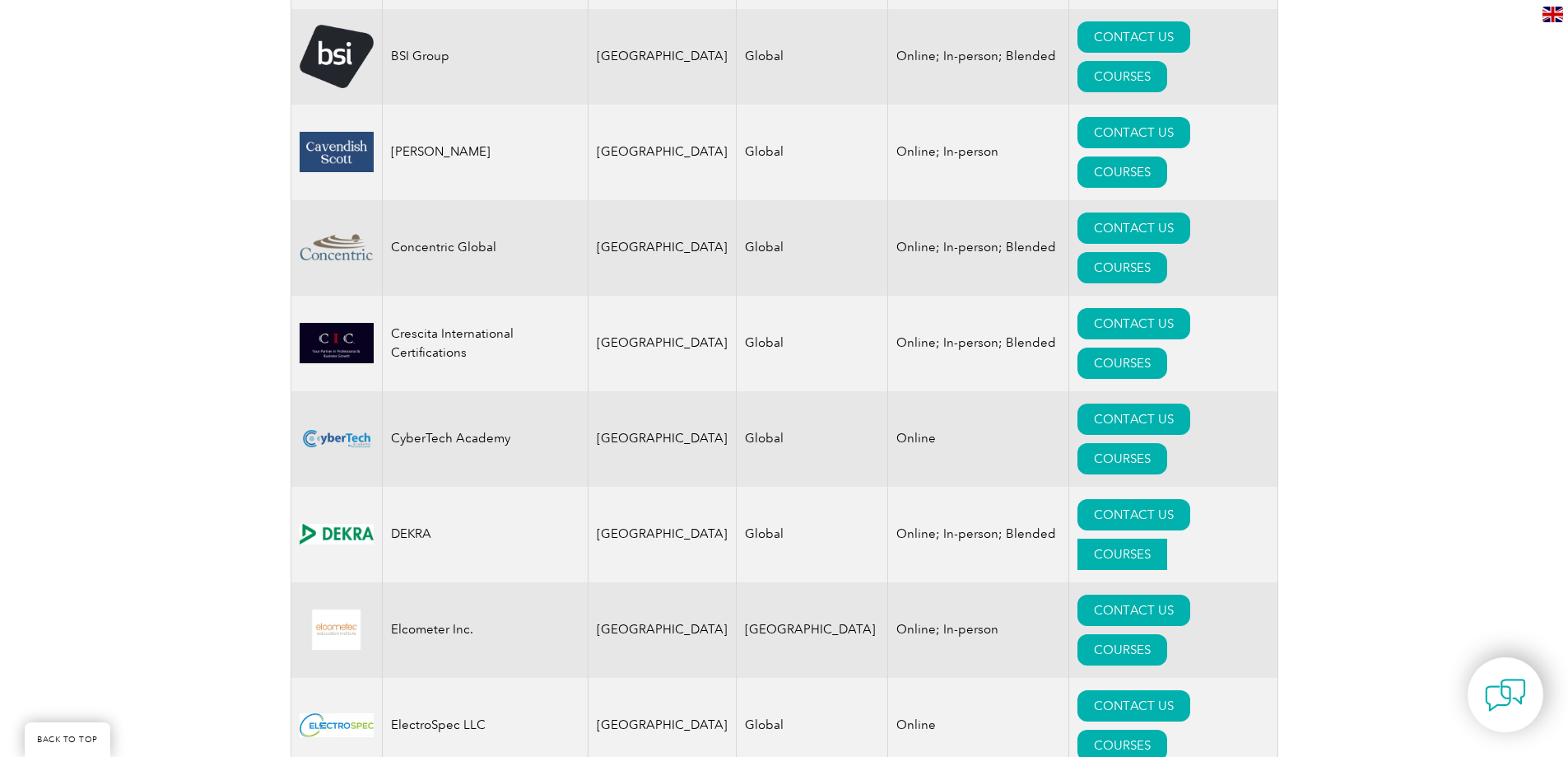
click at [1167, 539] on link "COURSES" at bounding box center [1122, 554] width 90 height 32
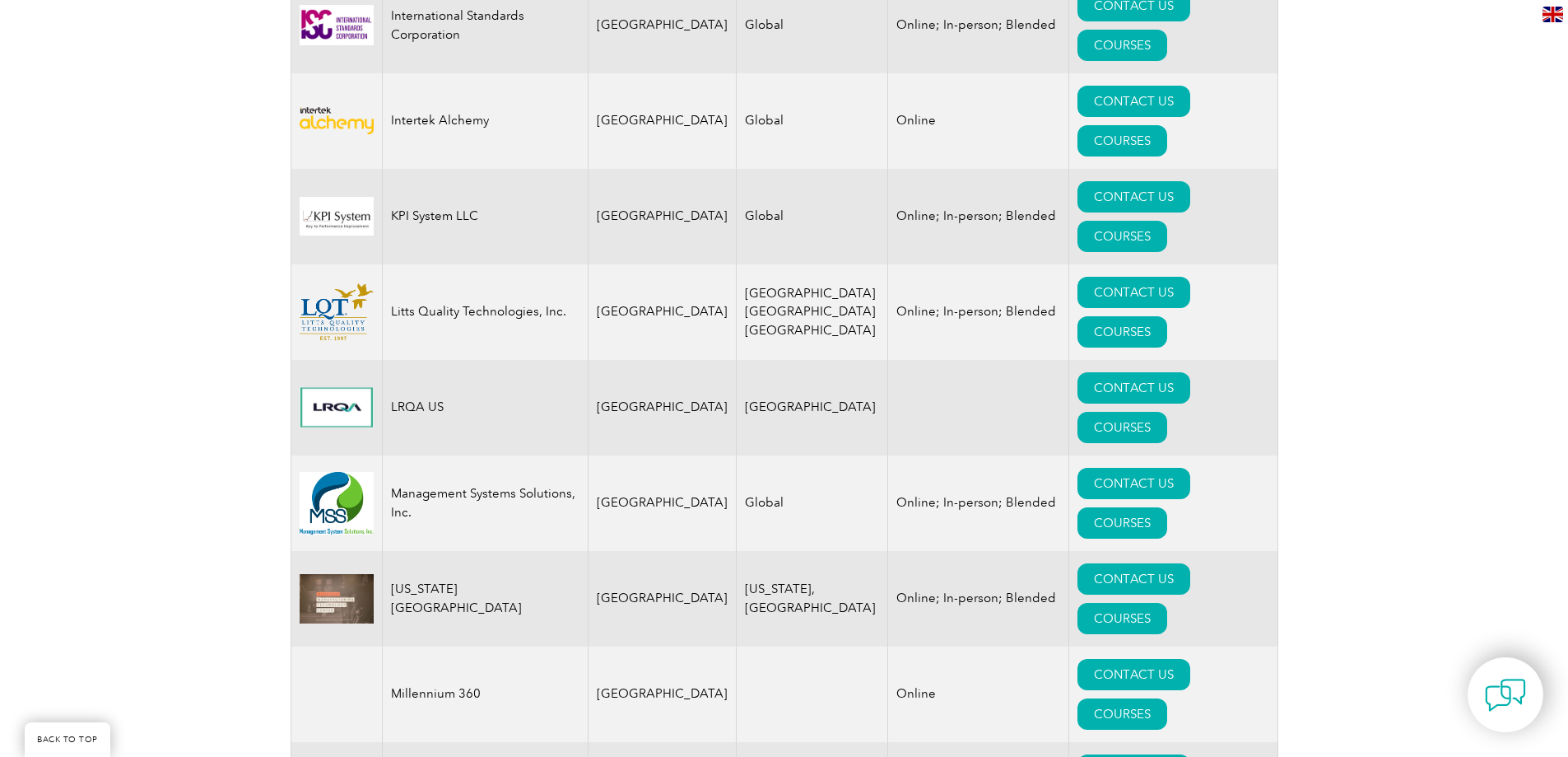
scroll to position [2800, 0]
